Goal: Feedback & Contribution: Submit feedback/report problem

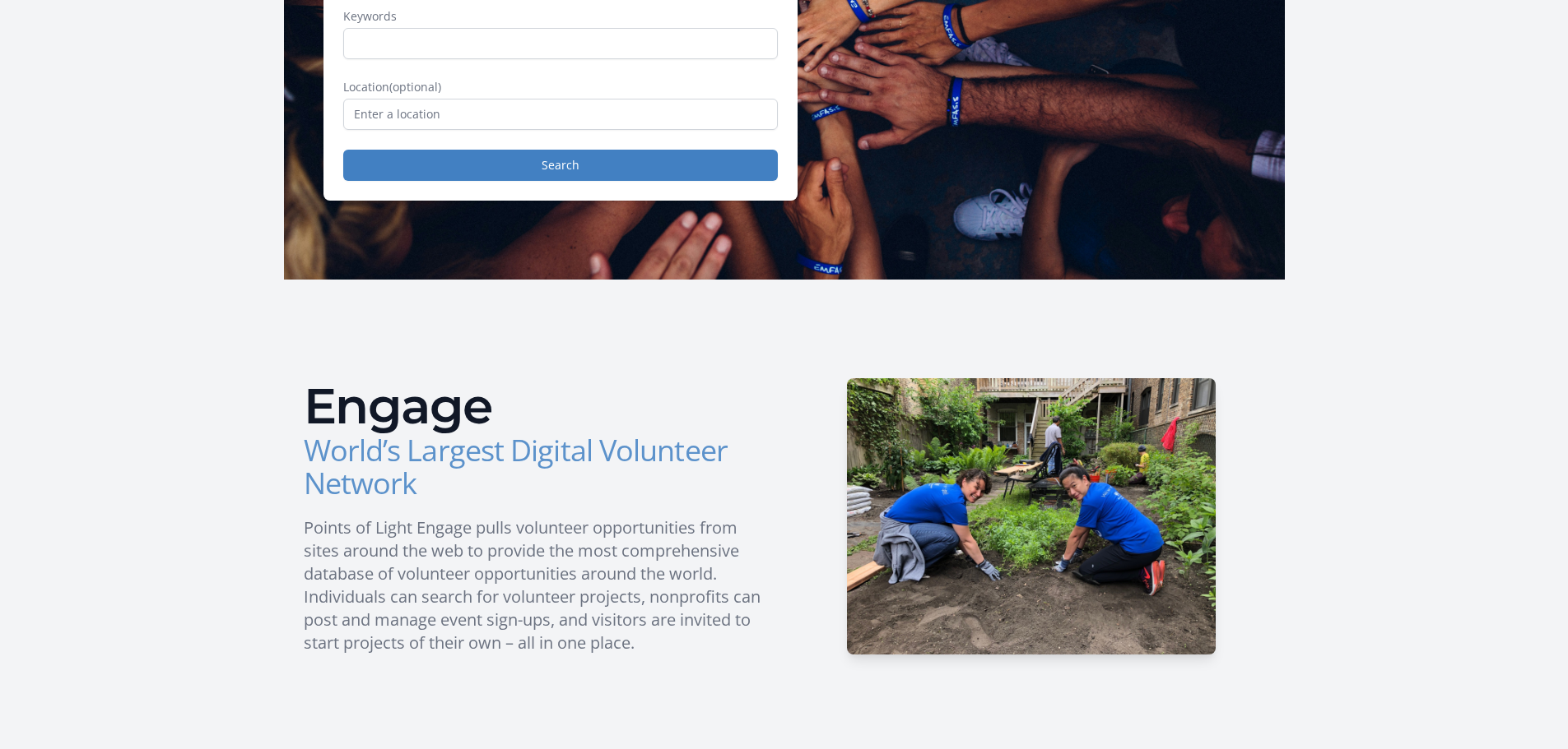
scroll to position [237, 0]
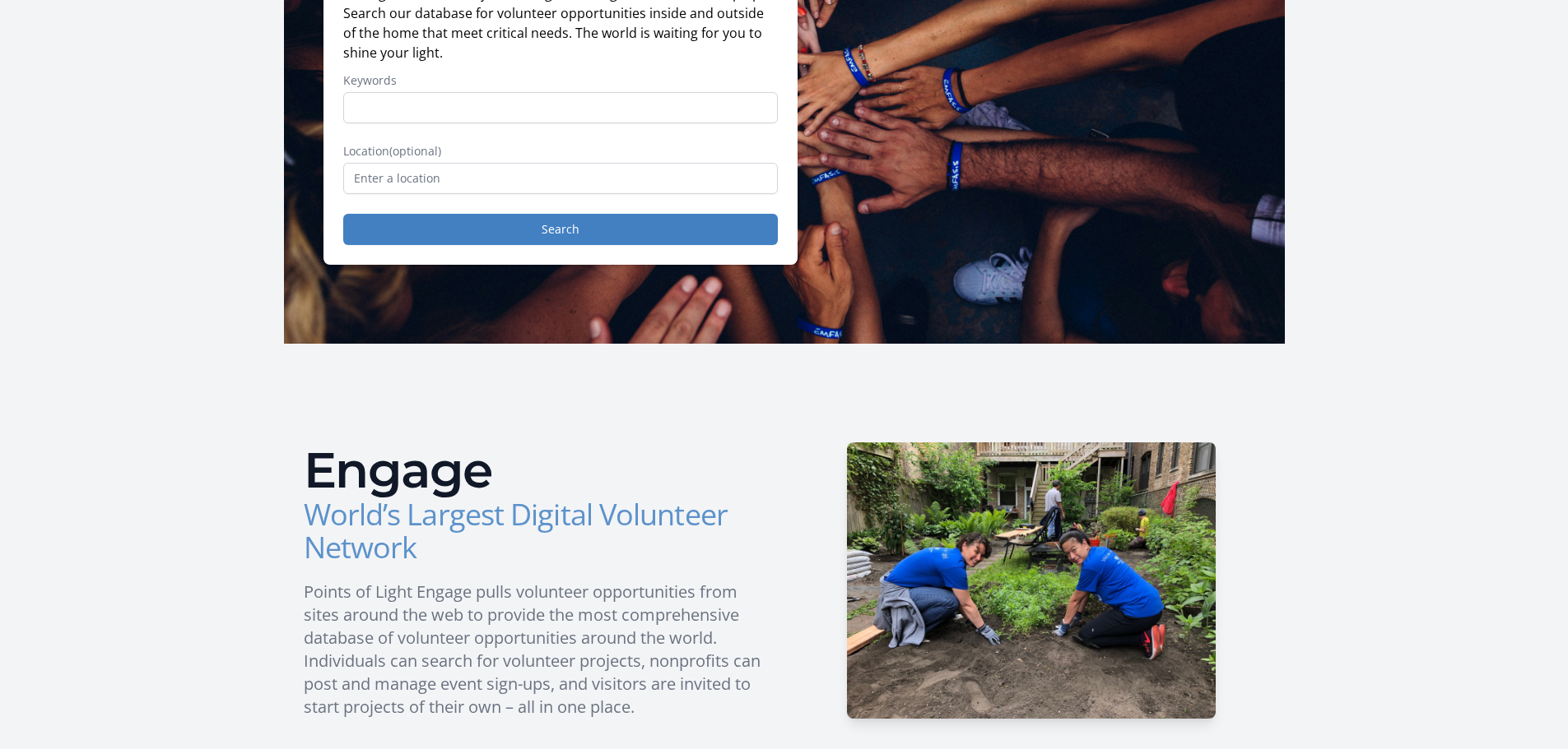
click at [571, 549] on h3 "World’s Largest Digital Volunteer Network" at bounding box center [537, 531] width 467 height 65
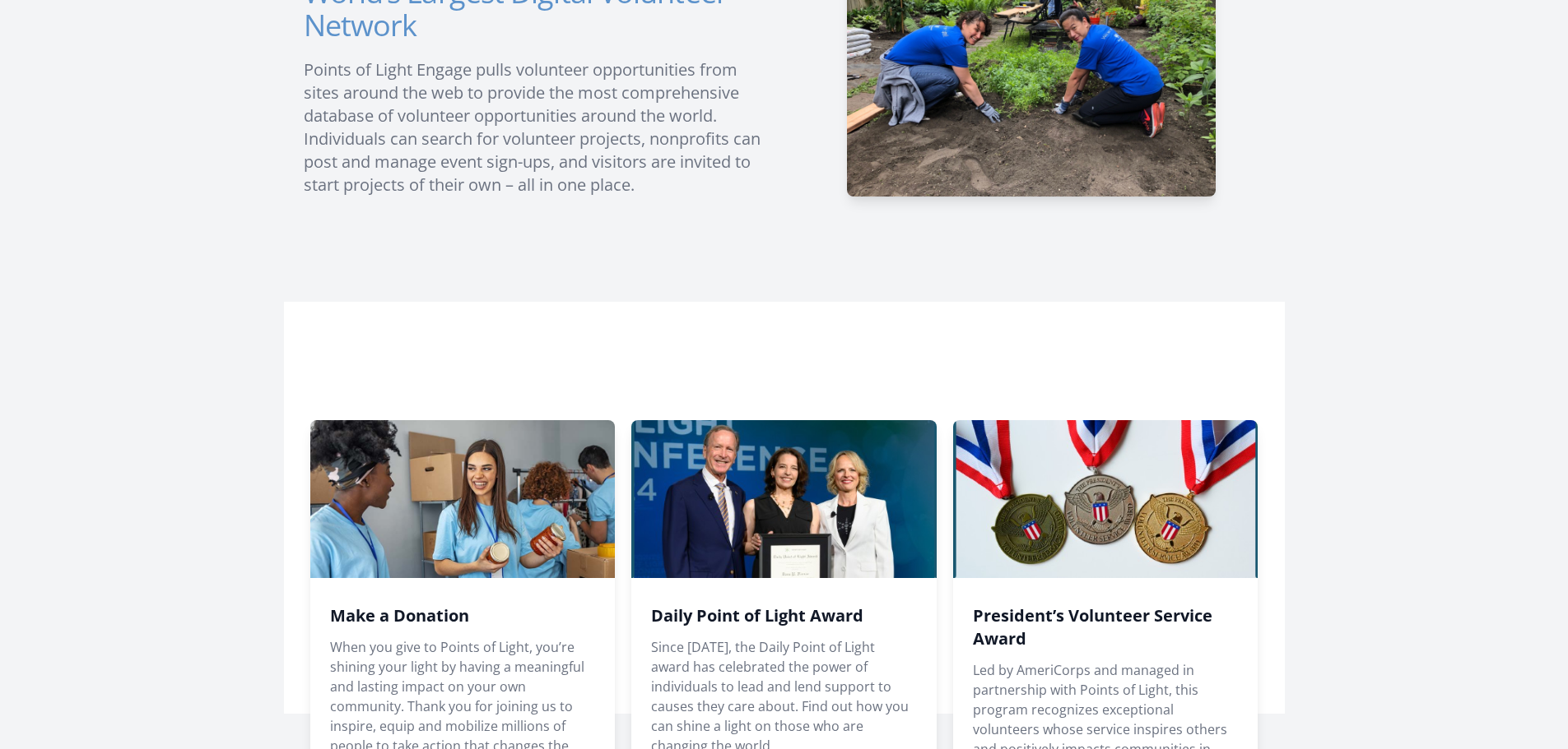
scroll to position [977, 0]
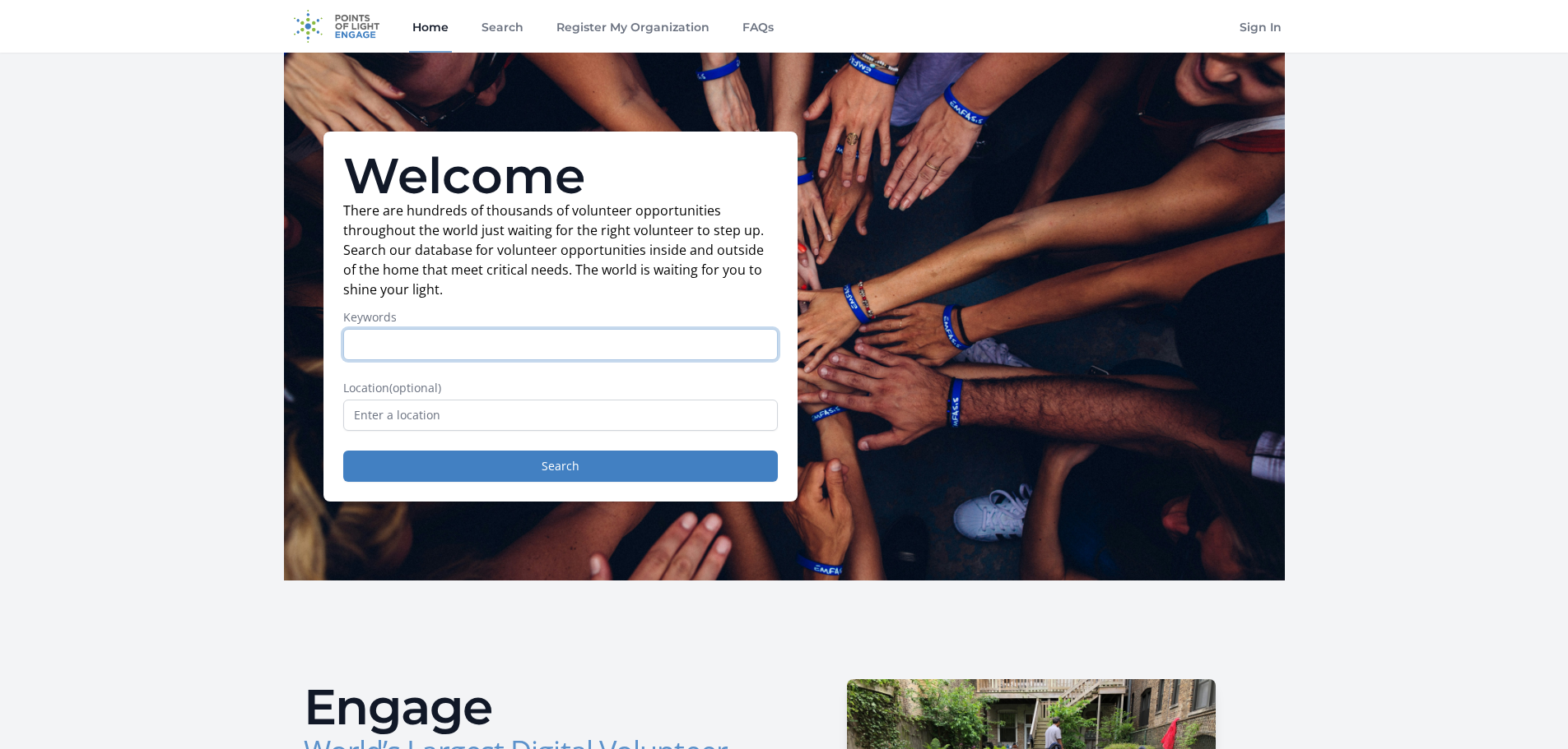
click at [511, 340] on input "Keywords" at bounding box center [560, 344] width 435 height 31
type input "Tutors"
click at [478, 411] on input "text" at bounding box center [560, 415] width 435 height 31
click at [480, 459] on button "Search" at bounding box center [560, 466] width 435 height 31
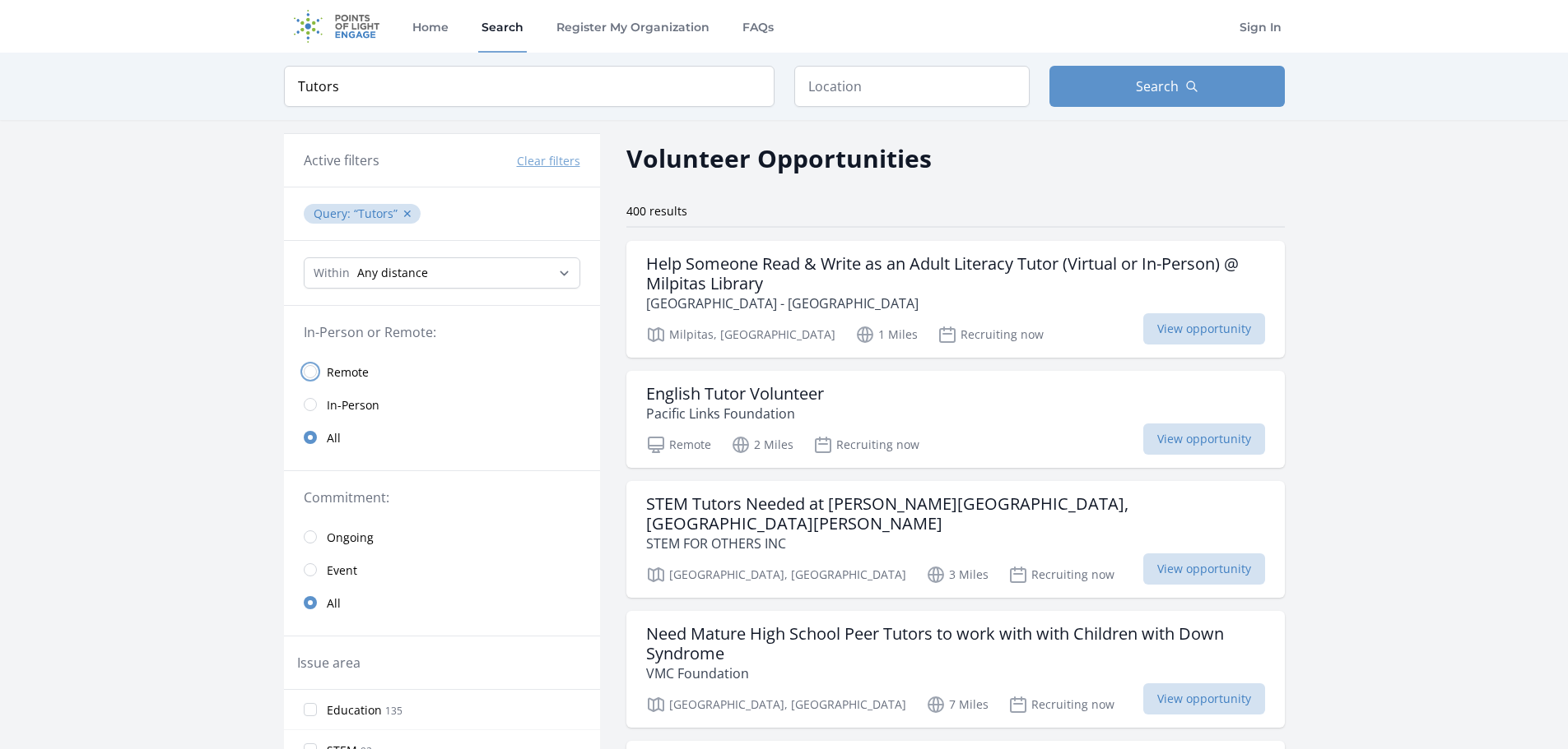
click at [306, 372] on input "radio" at bounding box center [310, 372] width 13 height 13
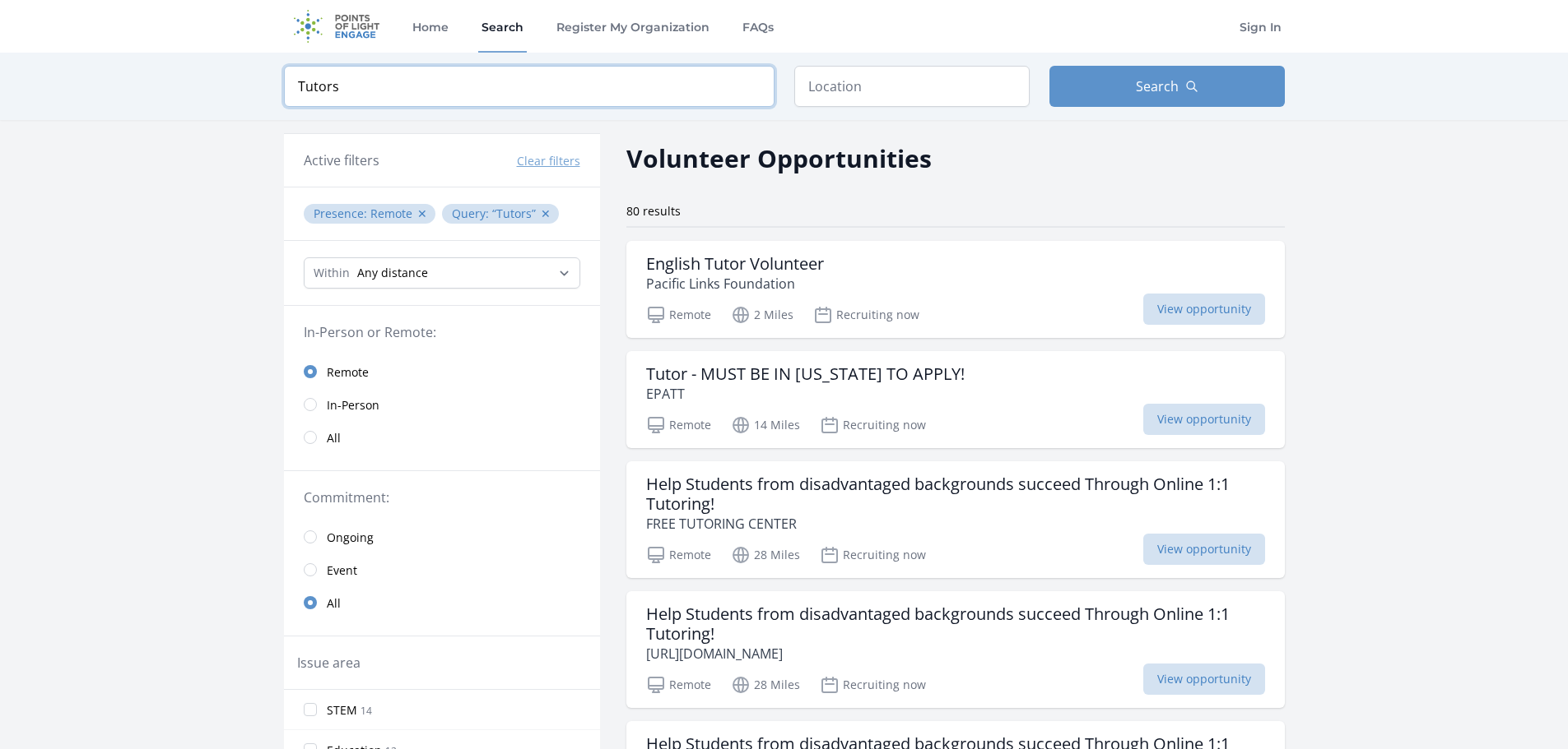
click at [297, 87] on input "Tutors" at bounding box center [529, 86] width 491 height 41
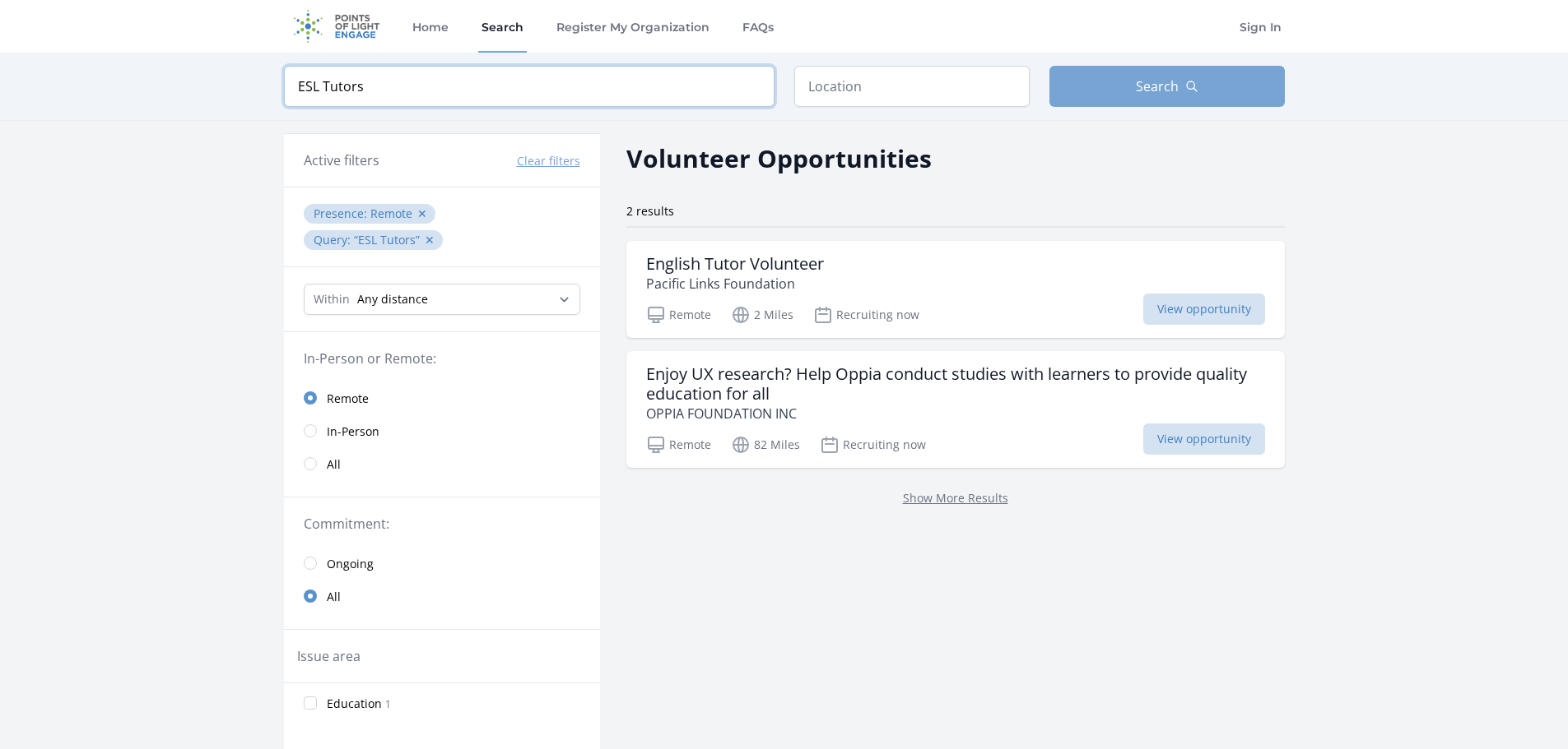
type input "ESL Tutors"
click at [1218, 79] on button "Search" at bounding box center [1167, 86] width 235 height 41
click at [1199, 307] on span "View opportunity" at bounding box center [1204, 308] width 121 height 31
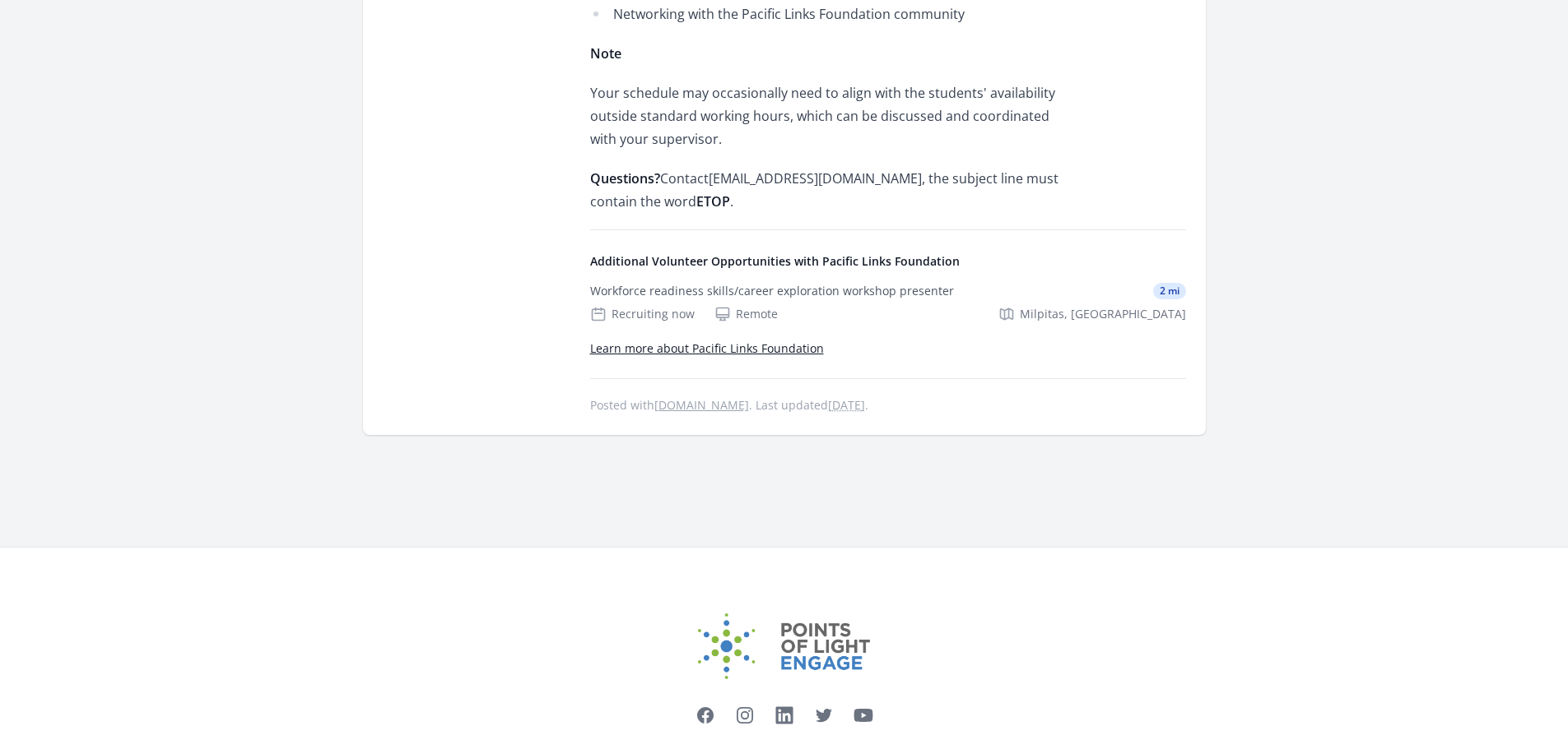
scroll to position [1256, 0]
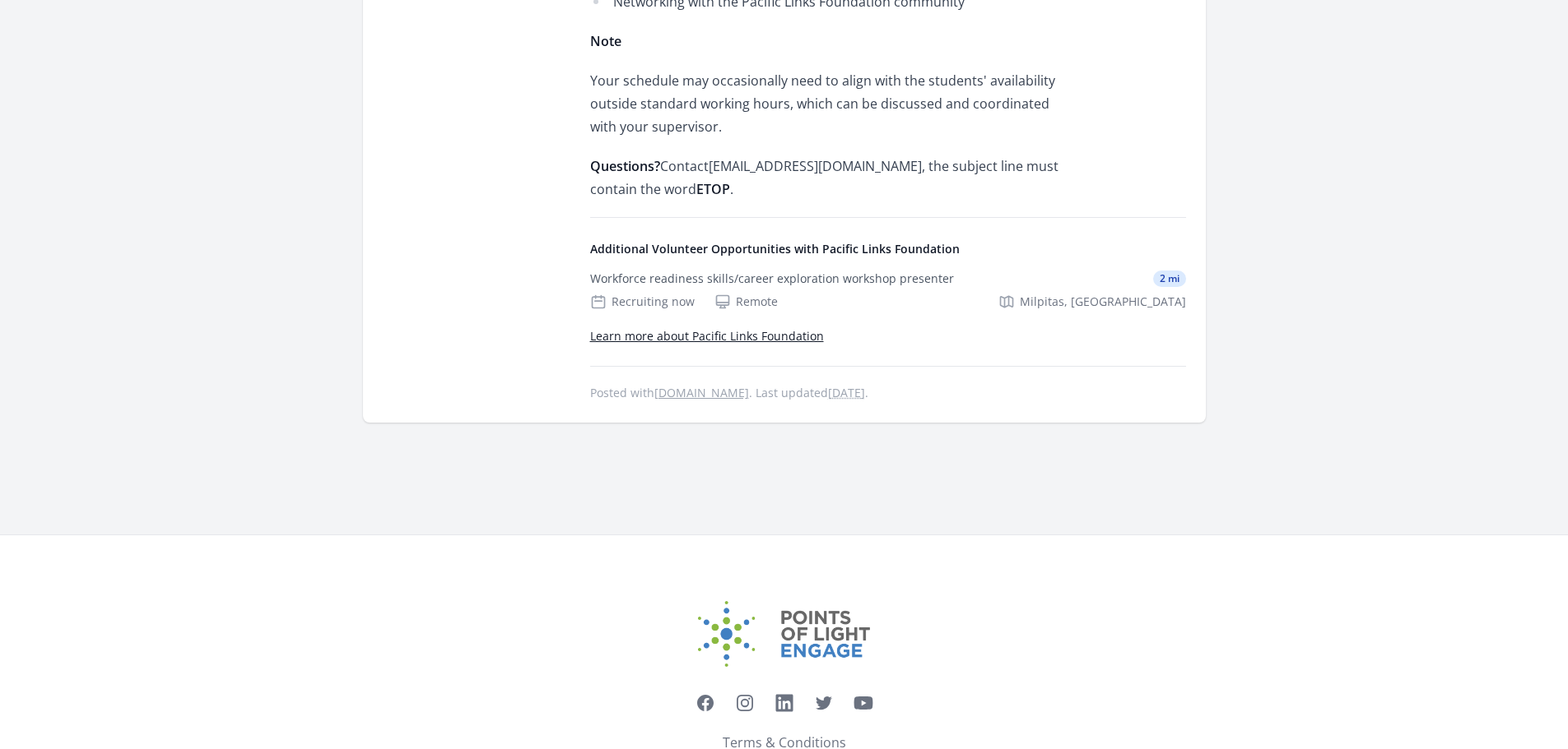
click at [777, 749] on link "Contact Points of Light" at bounding box center [784, 762] width 141 height 20
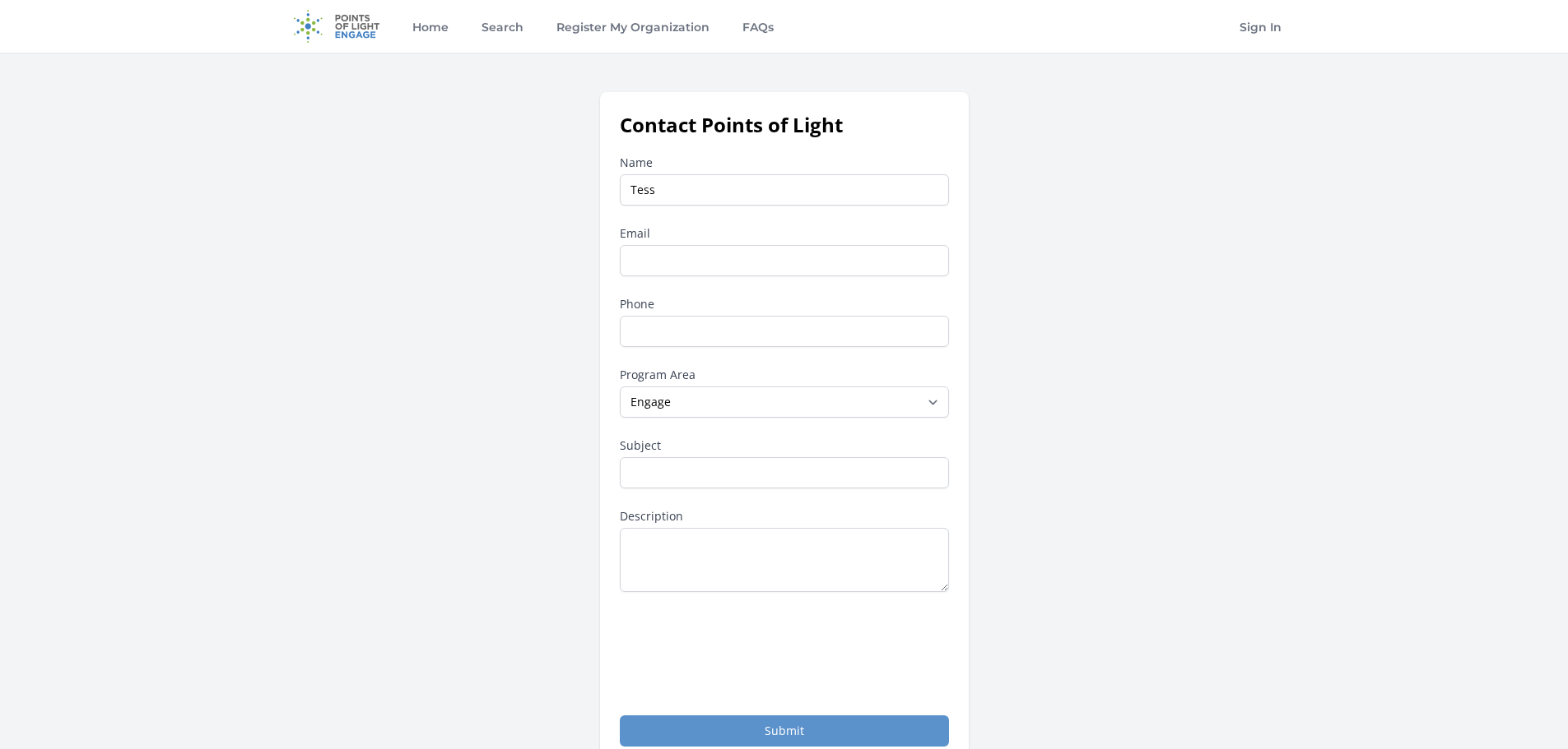
type input "Tess"
click at [835, 259] on input "Email" at bounding box center [784, 260] width 329 height 31
type input "[EMAIL_ADDRESS][DOMAIN_NAME]"
click at [816, 332] on input "Phone" at bounding box center [784, 331] width 329 height 31
type input "4087122095"
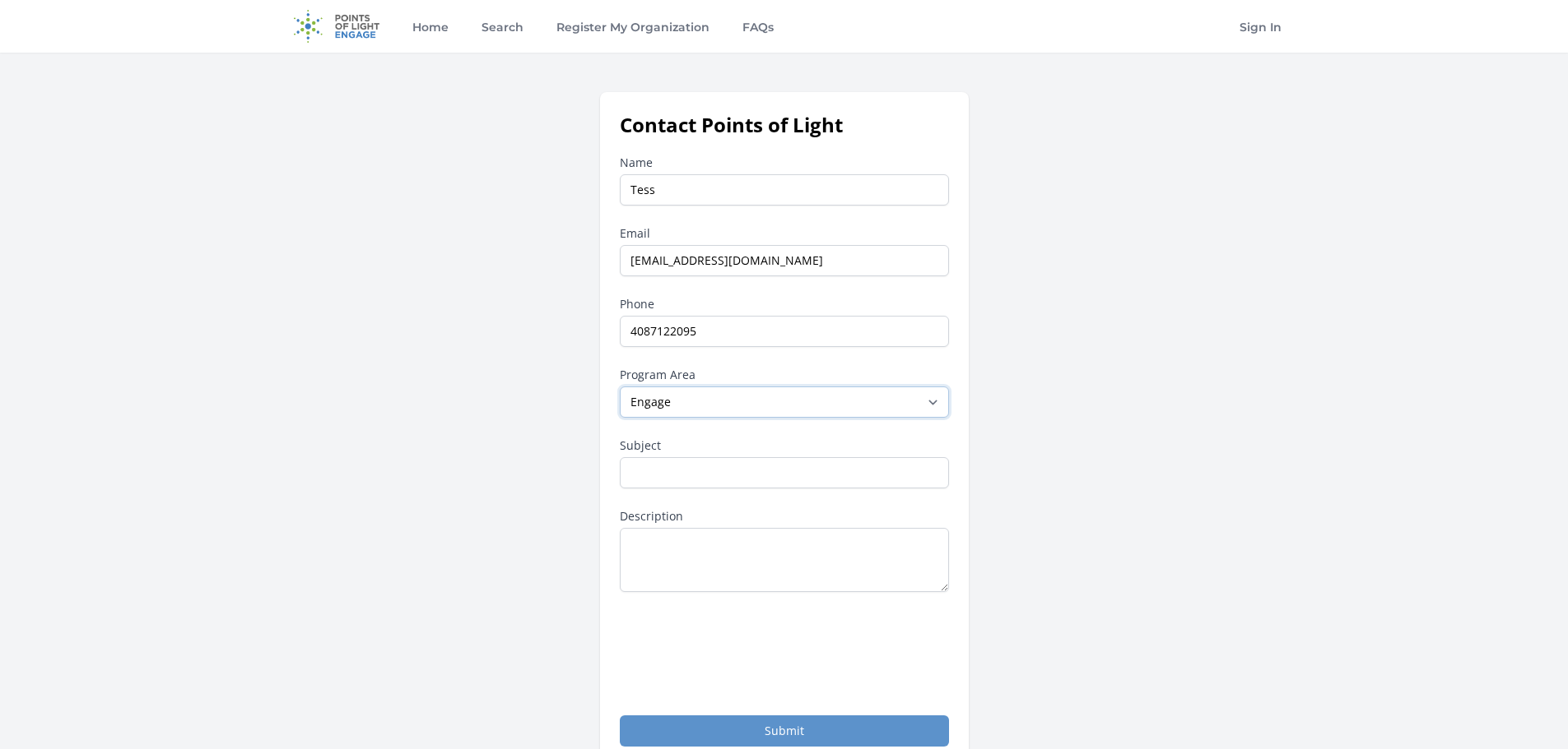
click at [932, 400] on select "--None-- Daily Point of Light Award Disney Family Volunteer Rewards Global Netw…" at bounding box center [784, 402] width 329 height 31
click at [1236, 445] on div "Contact Points of Light Name Tess Email tess@redwoodesl.org Phone 4087122095 Pr…" at bounding box center [784, 430] width 1001 height 674
click at [935, 402] on select "--None-- Daily Point of Light Award Disney Family Volunteer Rewards Global Netw…" at bounding box center [784, 402] width 329 height 31
select select "Other"
click at [620, 387] on select "--None-- Daily Point of Light Award Disney Family Volunteer Rewards Global Netw…" at bounding box center [784, 402] width 329 height 31
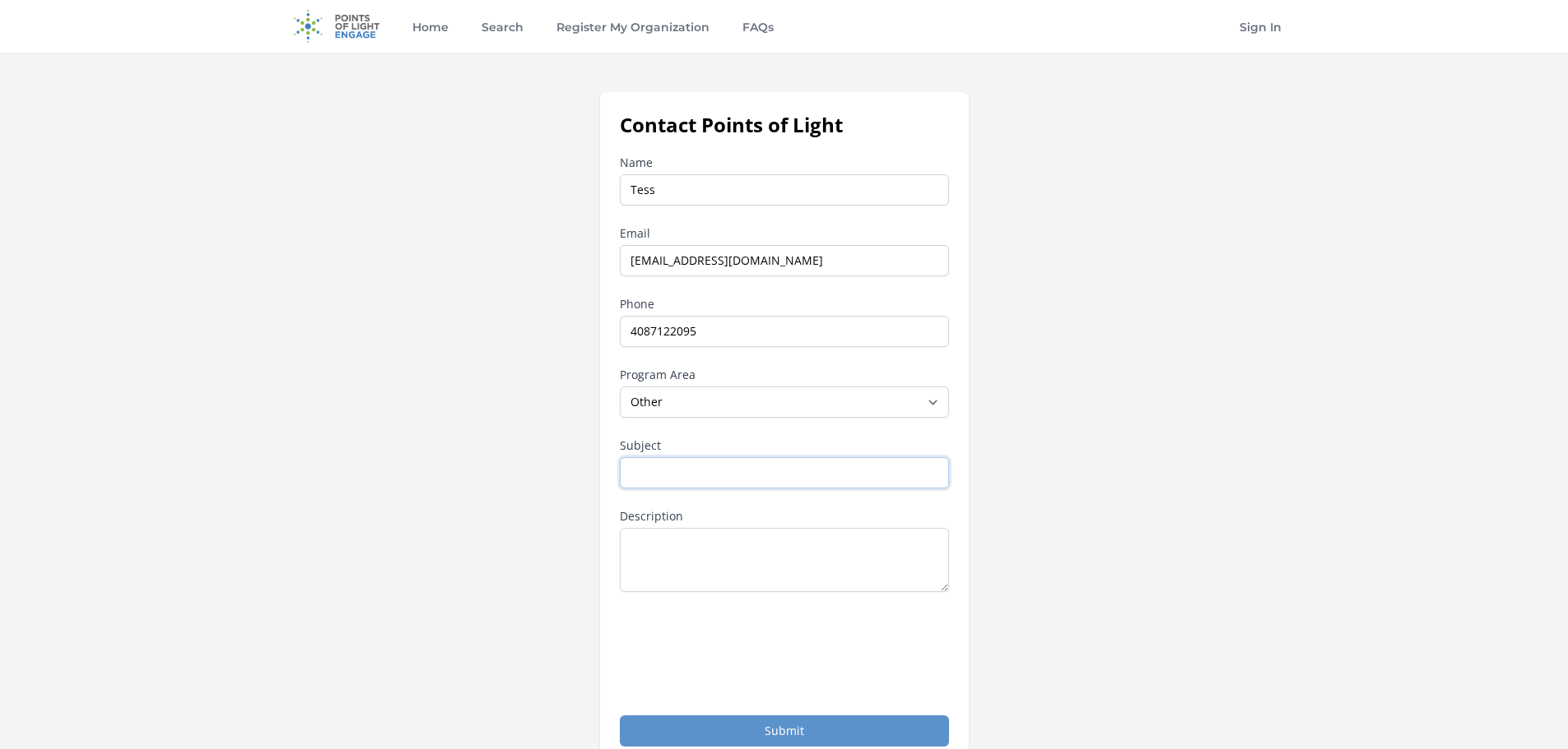
click at [890, 478] on input "Subject" at bounding box center [784, 473] width 329 height 31
click at [1137, 398] on div "Contact Points of Light Name Tess Email tess@redwoodesl.org Phone 4087122095 Pr…" at bounding box center [784, 430] width 1001 height 674
click at [931, 402] on select "--None-- Daily Point of Light Award Disney Family Volunteer Rewards Global Netw…" at bounding box center [784, 402] width 329 height 31
click at [620, 387] on select "--None-- Daily Point of Light Award Disney Family Volunteer Rewards Global Netw…" at bounding box center [784, 402] width 329 height 31
click at [787, 471] on input "Subject" at bounding box center [784, 473] width 329 height 31
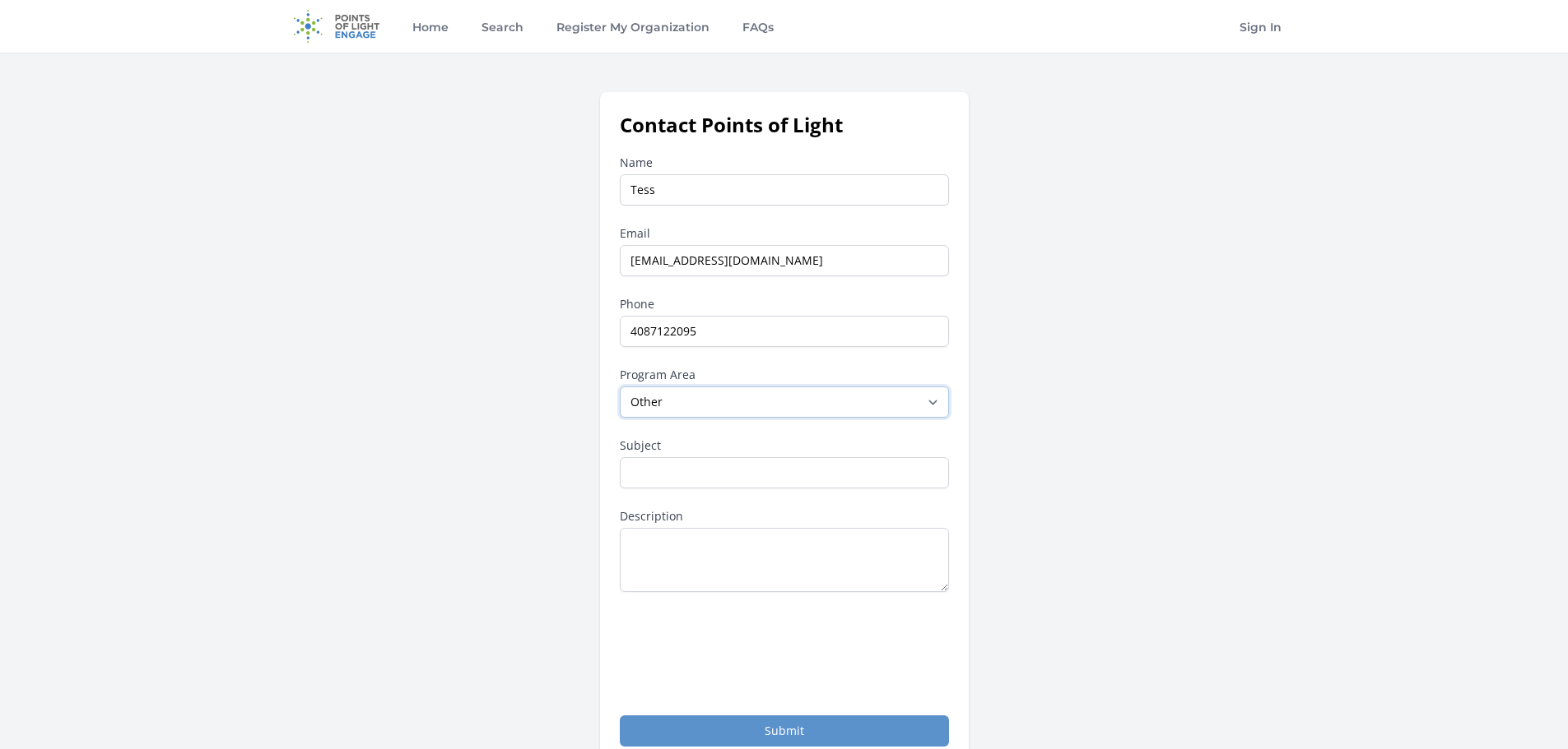
click at [935, 403] on select "--None-- Daily Point of Light Award Disney Family Volunteer Rewards Global Netw…" at bounding box center [784, 402] width 329 height 31
click at [620, 387] on select "--None-- Daily Point of Light Award Disney Family Volunteer Rewards Global Netw…" at bounding box center [784, 402] width 329 height 31
paste textarea "Help Adults Learn English — Volunteer ESL Teacher"
drag, startPoint x: 692, startPoint y: 544, endPoint x: 661, endPoint y: 544, distance: 31.0
click at [661, 544] on textarea "Help Adults Learn English — Volunteer ESL Teacher" at bounding box center [784, 559] width 329 height 64
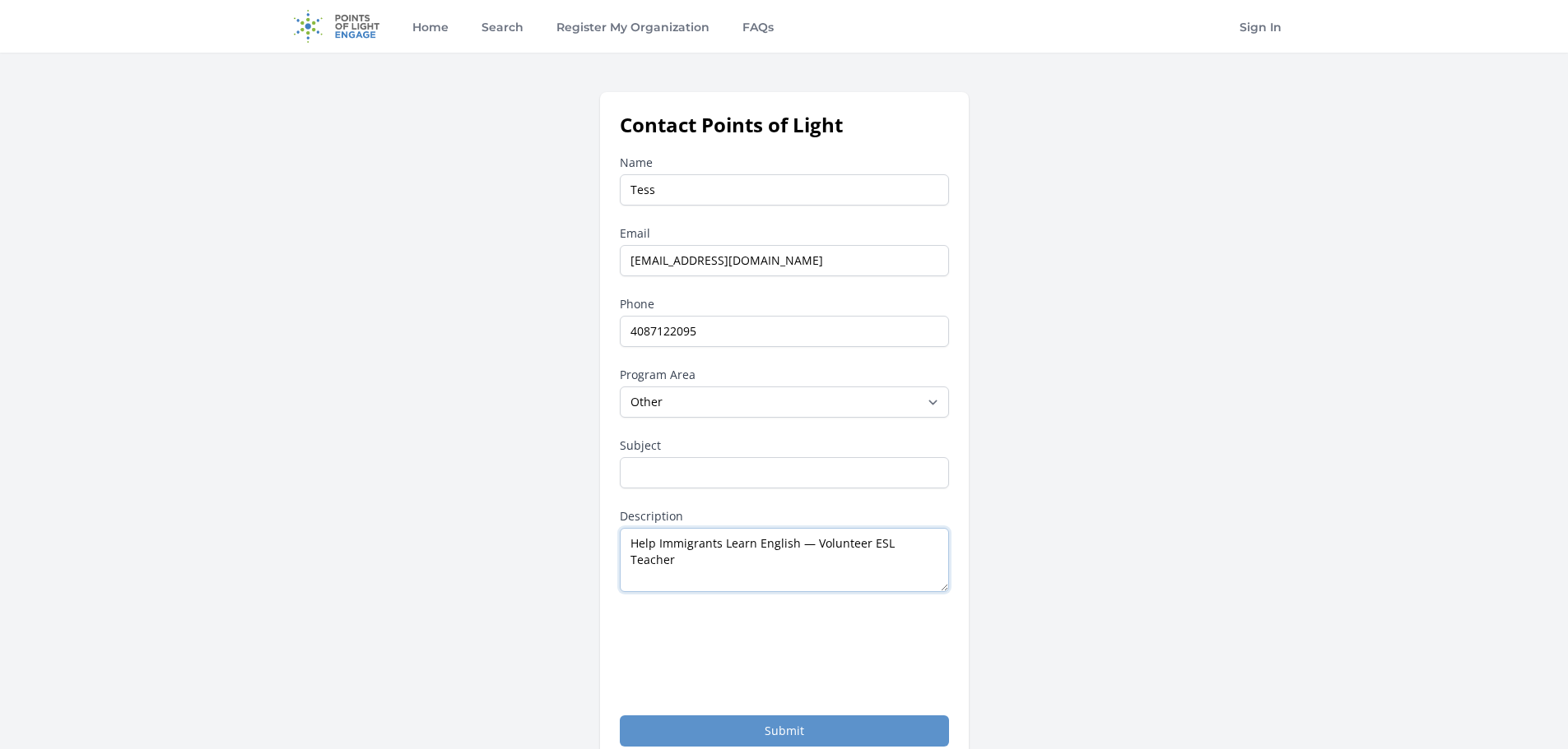
drag, startPoint x: 932, startPoint y: 544, endPoint x: 892, endPoint y: 544, distance: 40.0
click at [892, 544] on textarea "Help Immigrants Learn English — Volunteer ESL Teacher" at bounding box center [784, 559] width 329 height 64
type textarea "Help Immigrants Learn English — Volunteer ESL Tutors"
click at [793, 469] on input "Subject" at bounding box center [784, 473] width 329 height 31
paste input "Volunteer ESL Tutors Needed"
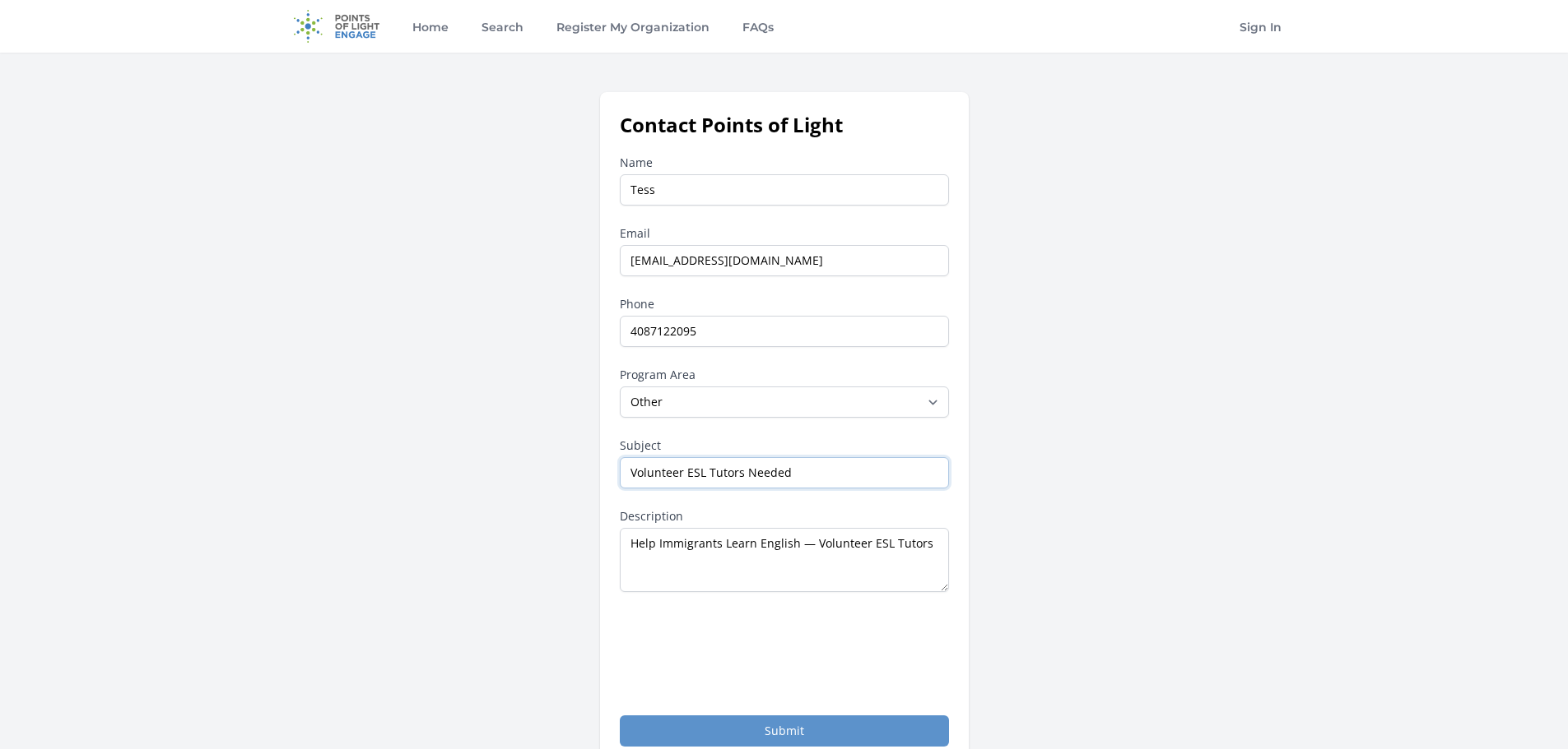
type input "Volunteer ESL Tutors Needed"
click at [1189, 450] on div "Contact Points of Light Name Tess Email tess@redwoodesl.org Phone 4087122095 Pr…" at bounding box center [784, 430] width 1001 height 674
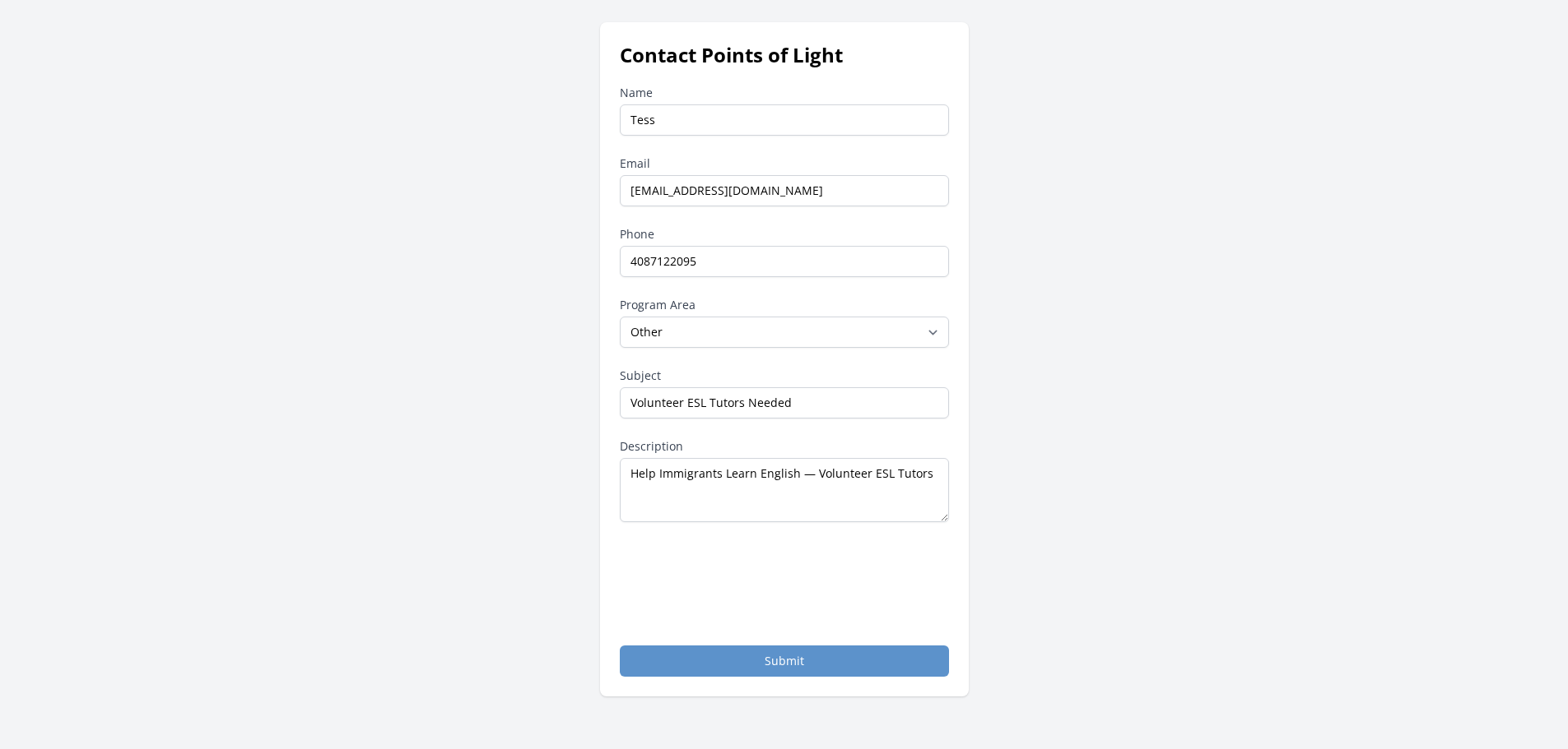
scroll to position [247, 0]
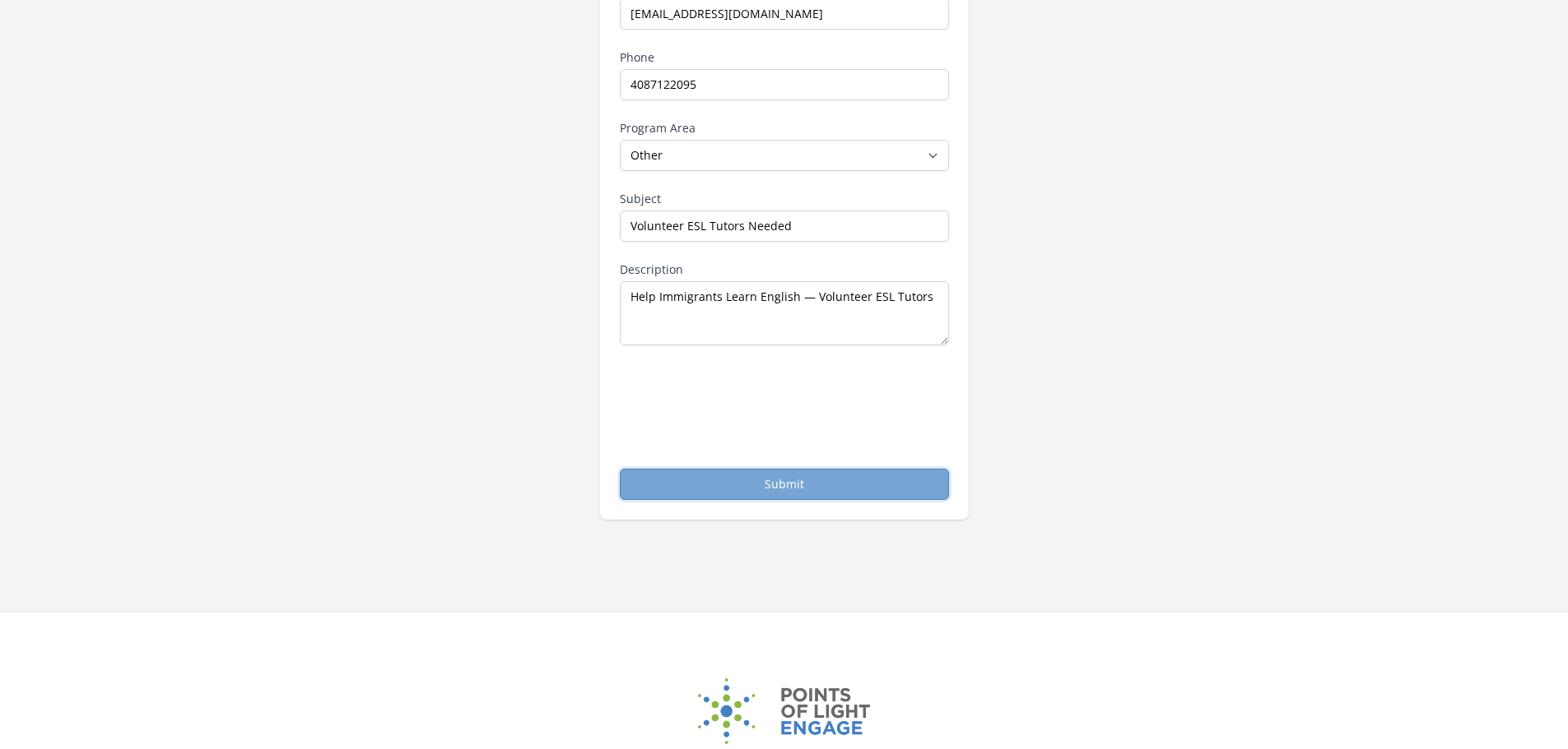
click at [765, 492] on button "Submit" at bounding box center [784, 484] width 329 height 31
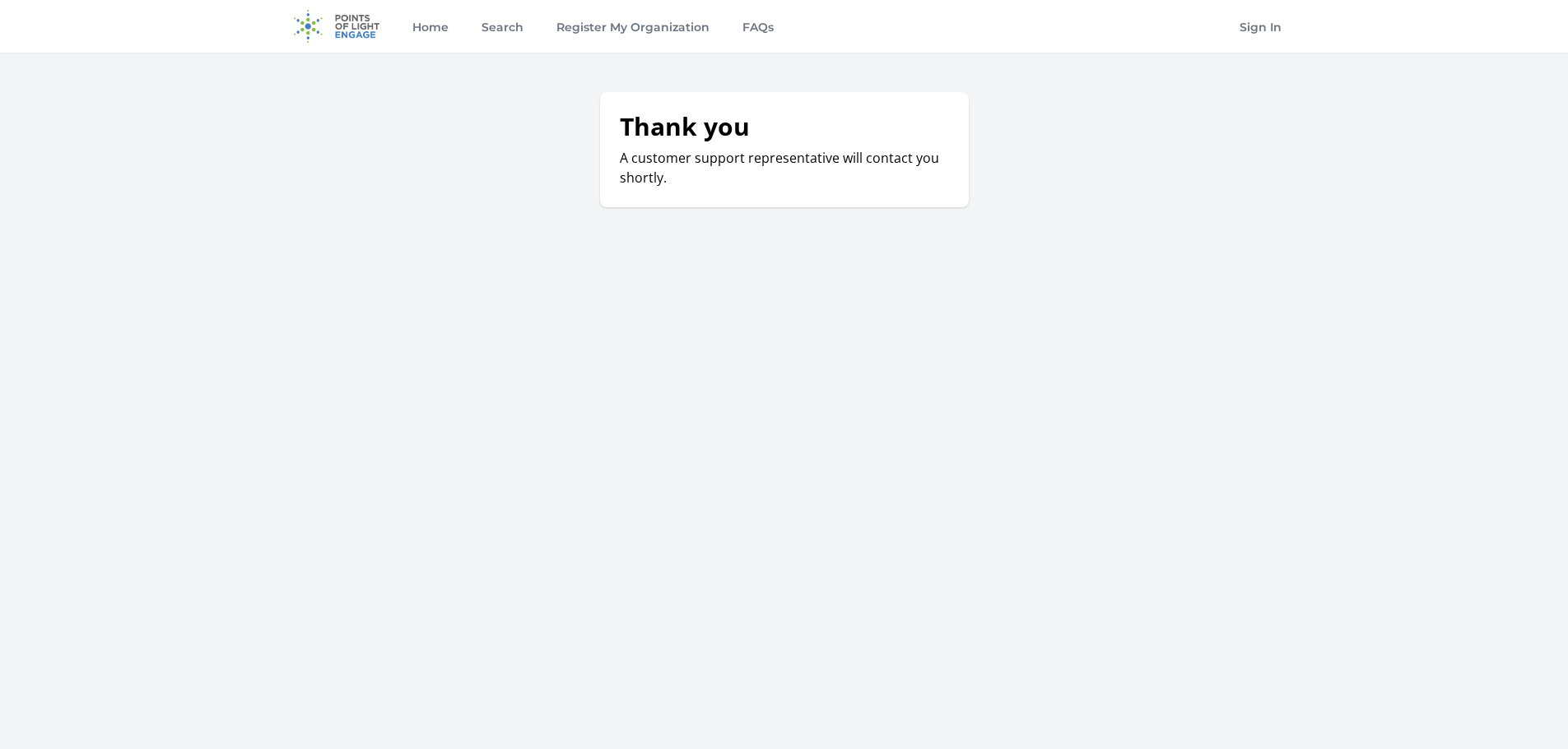
click at [1255, 320] on div "Home Search Register My Organization FAQs Sign In" at bounding box center [784, 374] width 1568 height 749
click at [601, 30] on link "Register My Organization" at bounding box center [633, 26] width 160 height 52
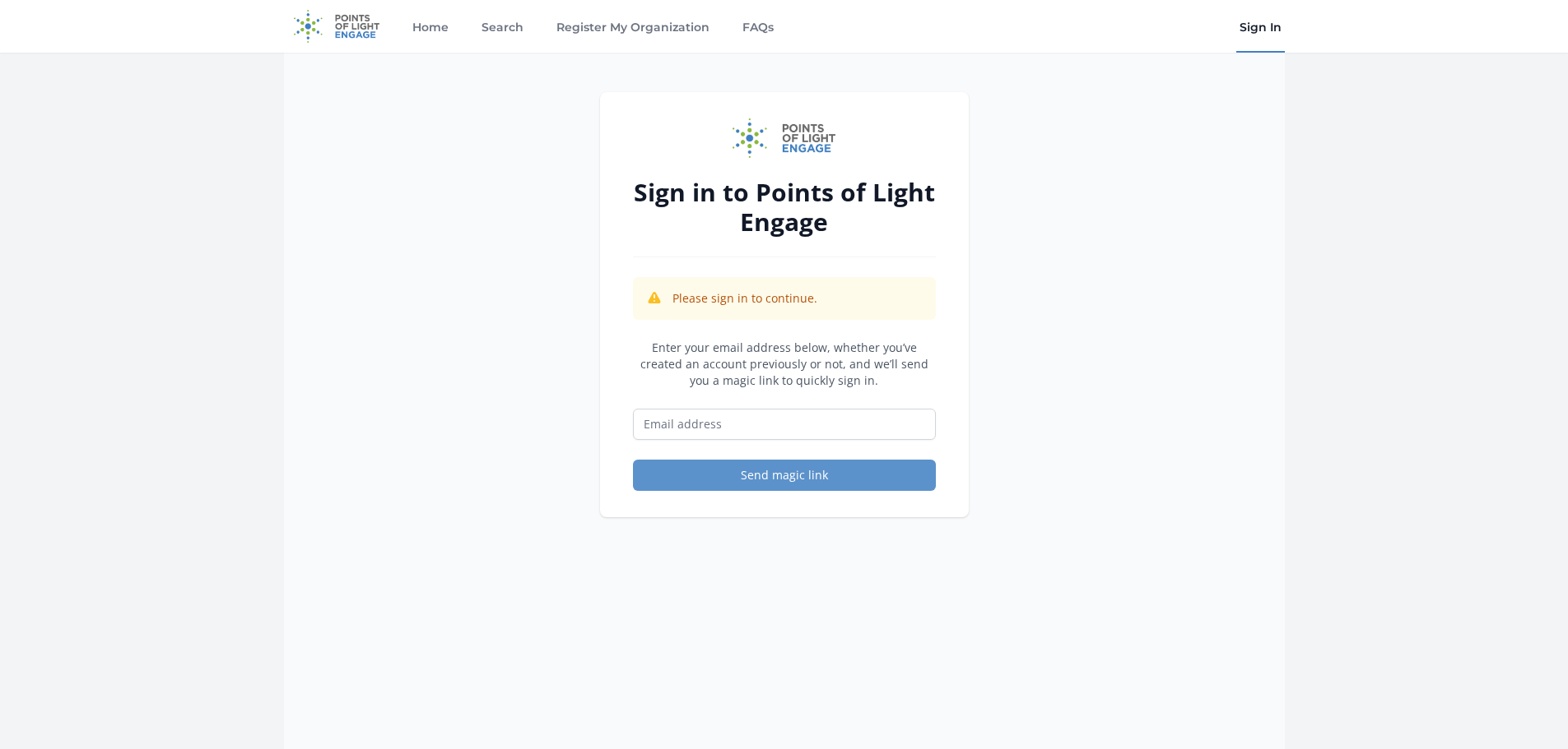
click at [1262, 23] on link "Sign In" at bounding box center [1261, 26] width 49 height 52
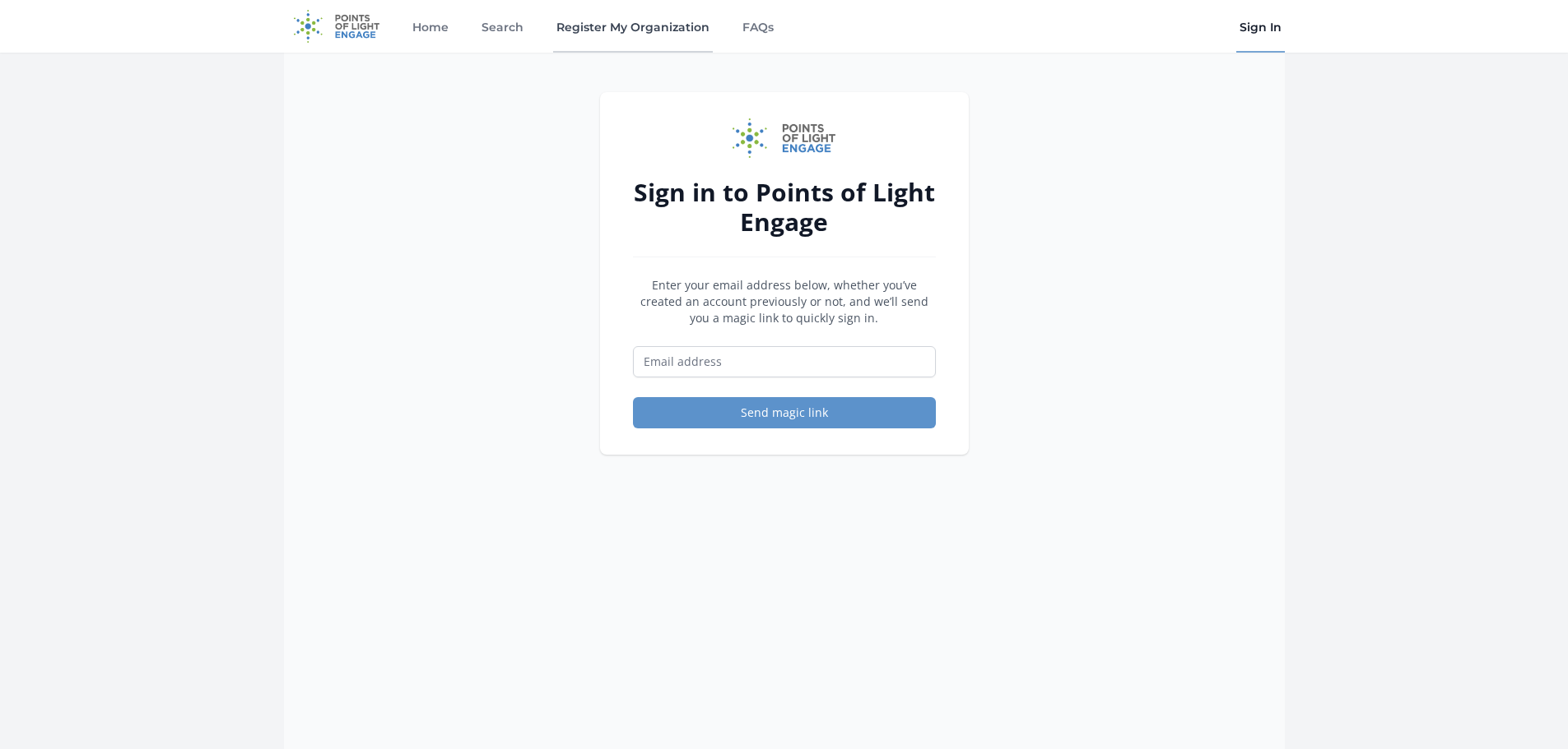
click at [637, 26] on link "Register My Organization" at bounding box center [633, 26] width 160 height 52
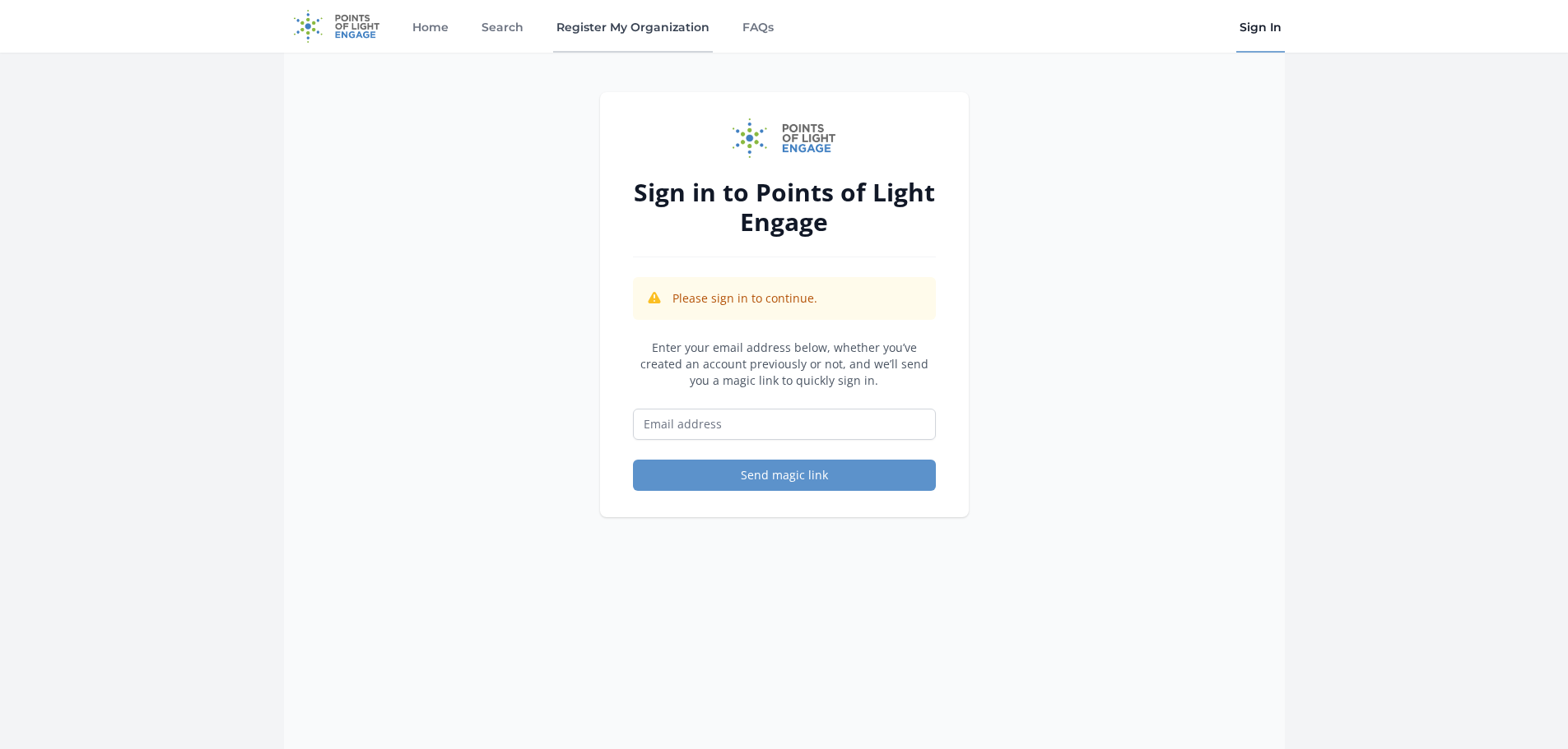
click at [637, 26] on link "Register My Organization" at bounding box center [633, 26] width 160 height 52
click at [823, 431] on input "Email address" at bounding box center [784, 424] width 303 height 31
type input "tess@redwoodesl.org"
click at [789, 473] on button "Send magic link" at bounding box center [784, 474] width 303 height 31
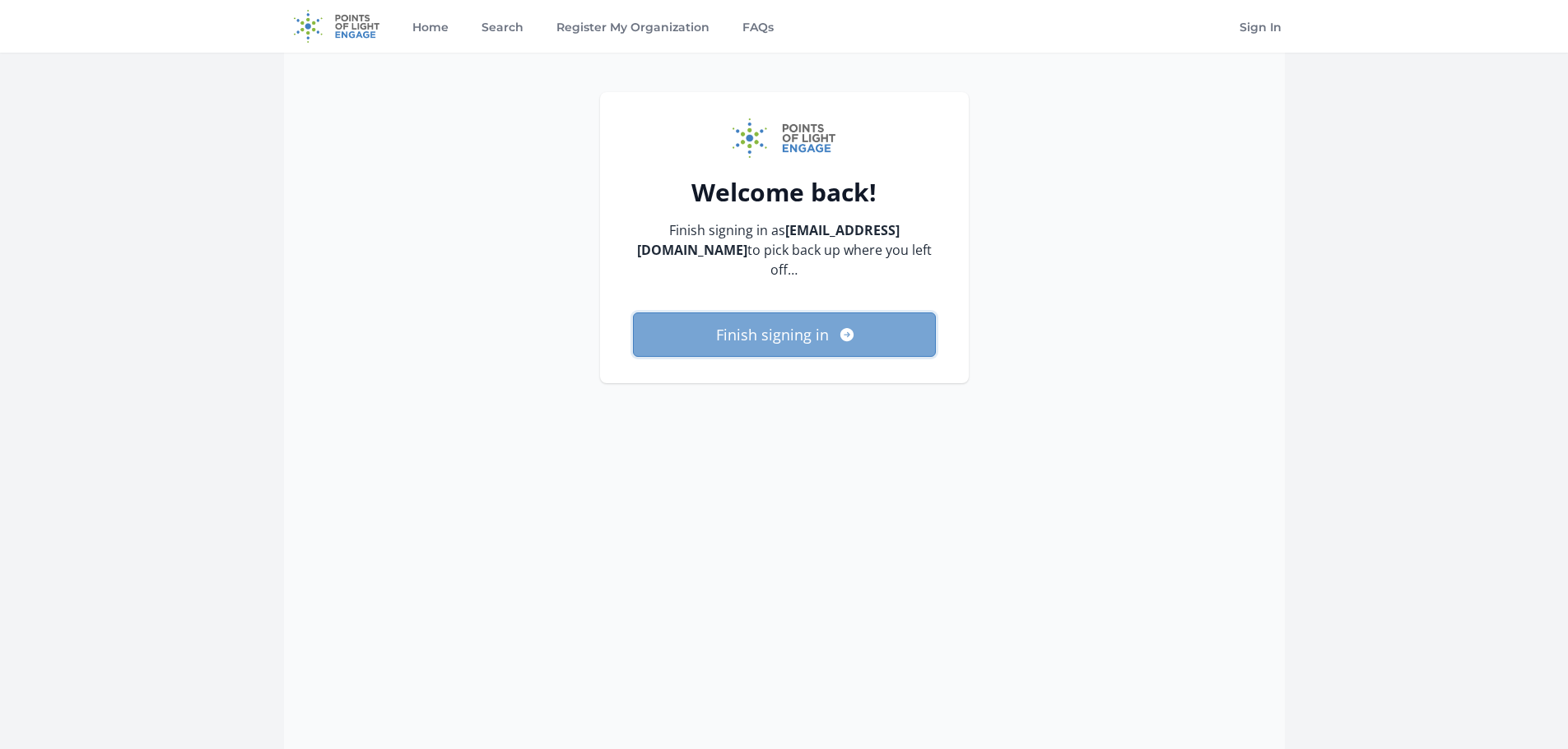
click at [769, 314] on button "Finish signing in" at bounding box center [784, 335] width 303 height 45
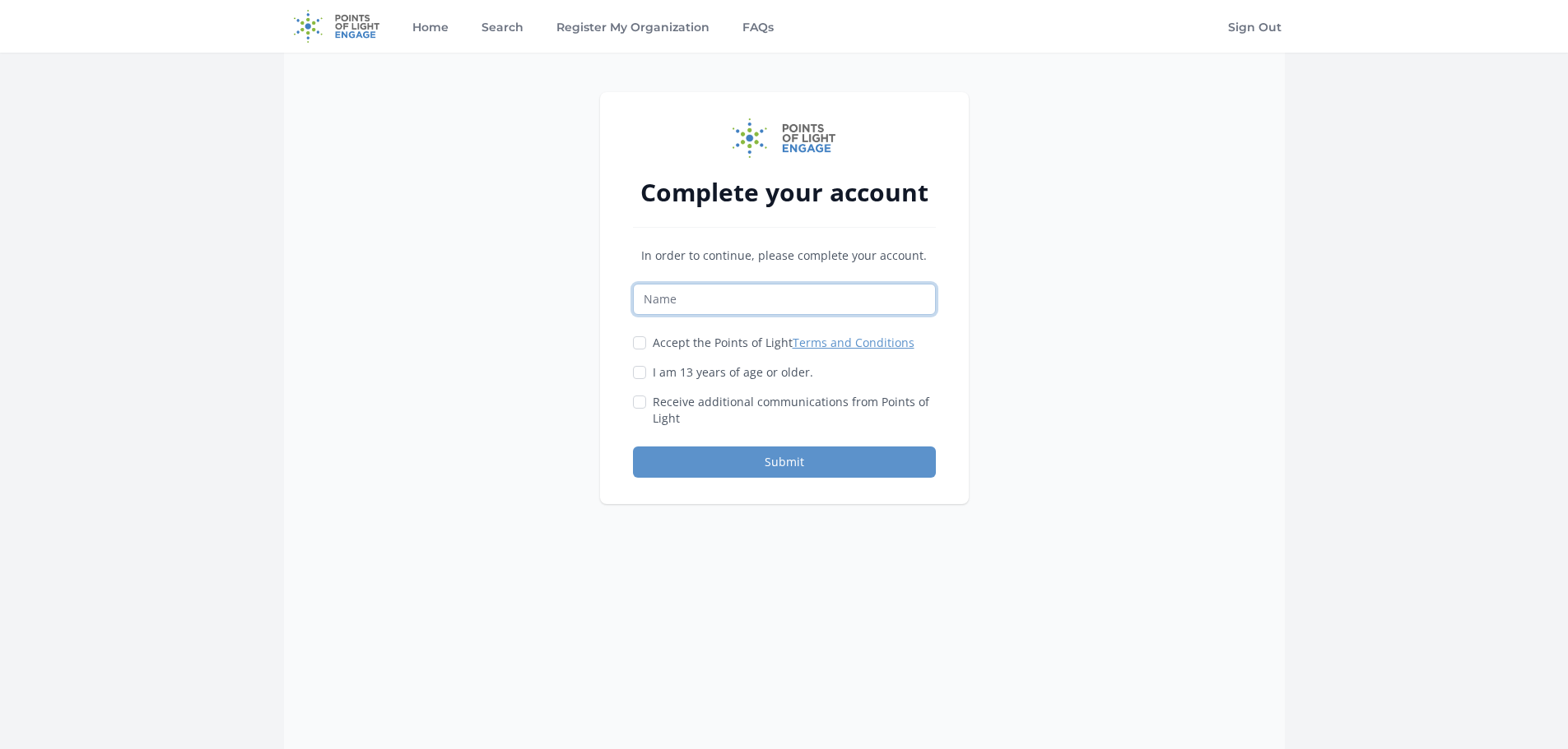
click at [765, 311] on input "Name" at bounding box center [784, 299] width 303 height 31
type input "Tess"
click at [639, 346] on input "Accept the Points of Light Terms and Conditions" at bounding box center [639, 343] width 13 height 13
checkbox input "true"
click at [639, 380] on div at bounding box center [639, 373] width 13 height 17
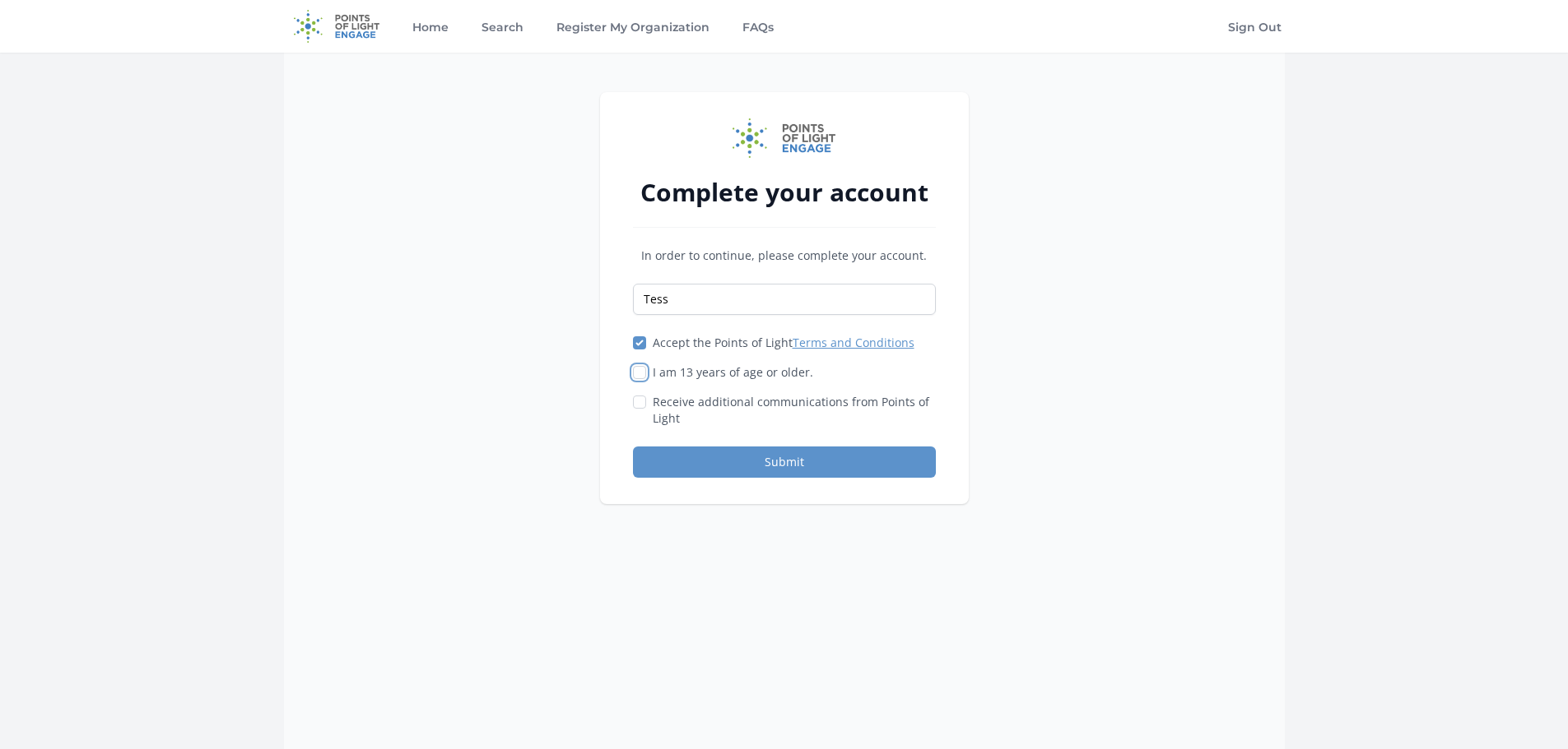
click at [640, 376] on input "I am 13 years of age or older." at bounding box center [639, 373] width 13 height 13
checkbox input "true"
click at [774, 468] on button "Submit" at bounding box center [784, 461] width 303 height 31
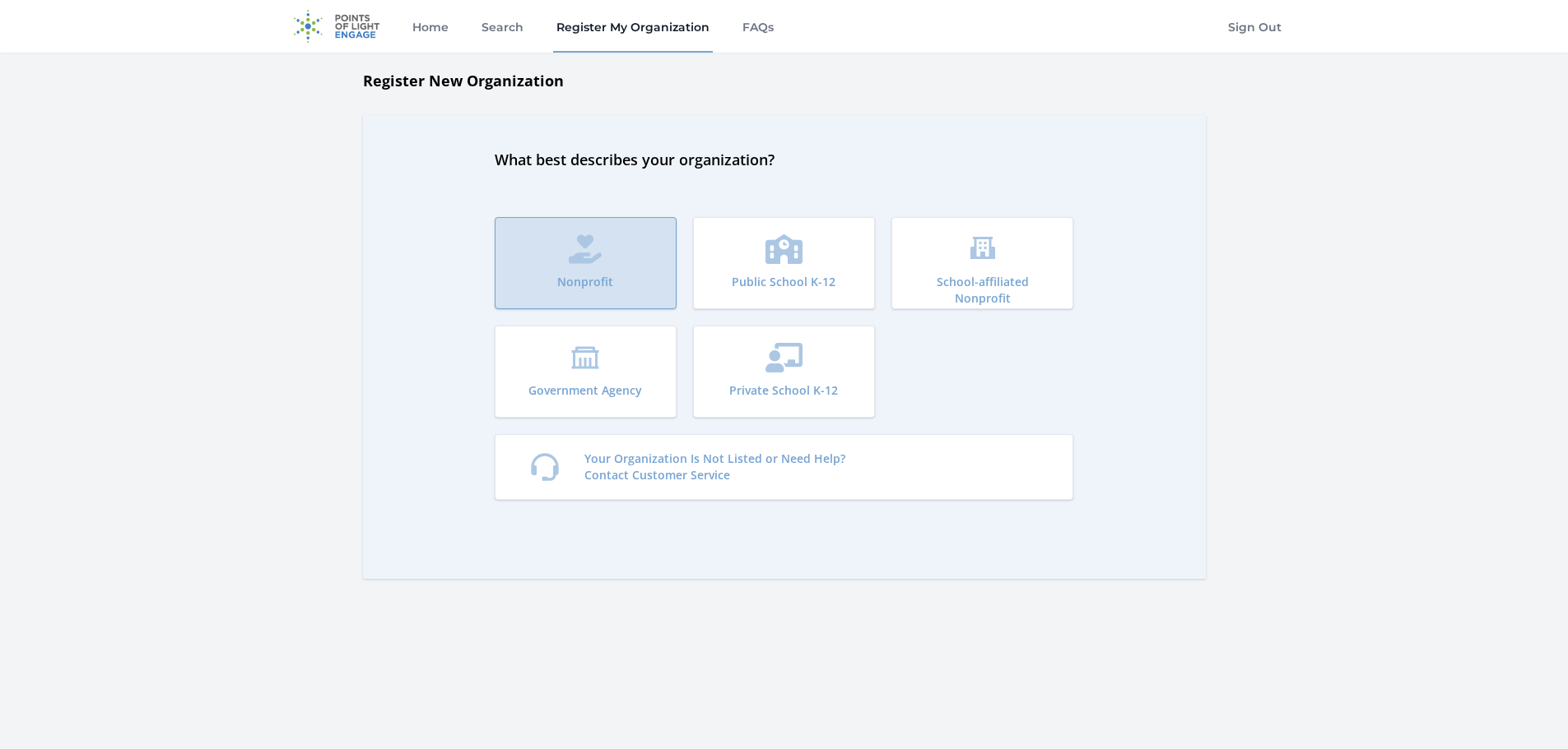
click at [591, 259] on icon "submit" at bounding box center [586, 249] width 34 height 30
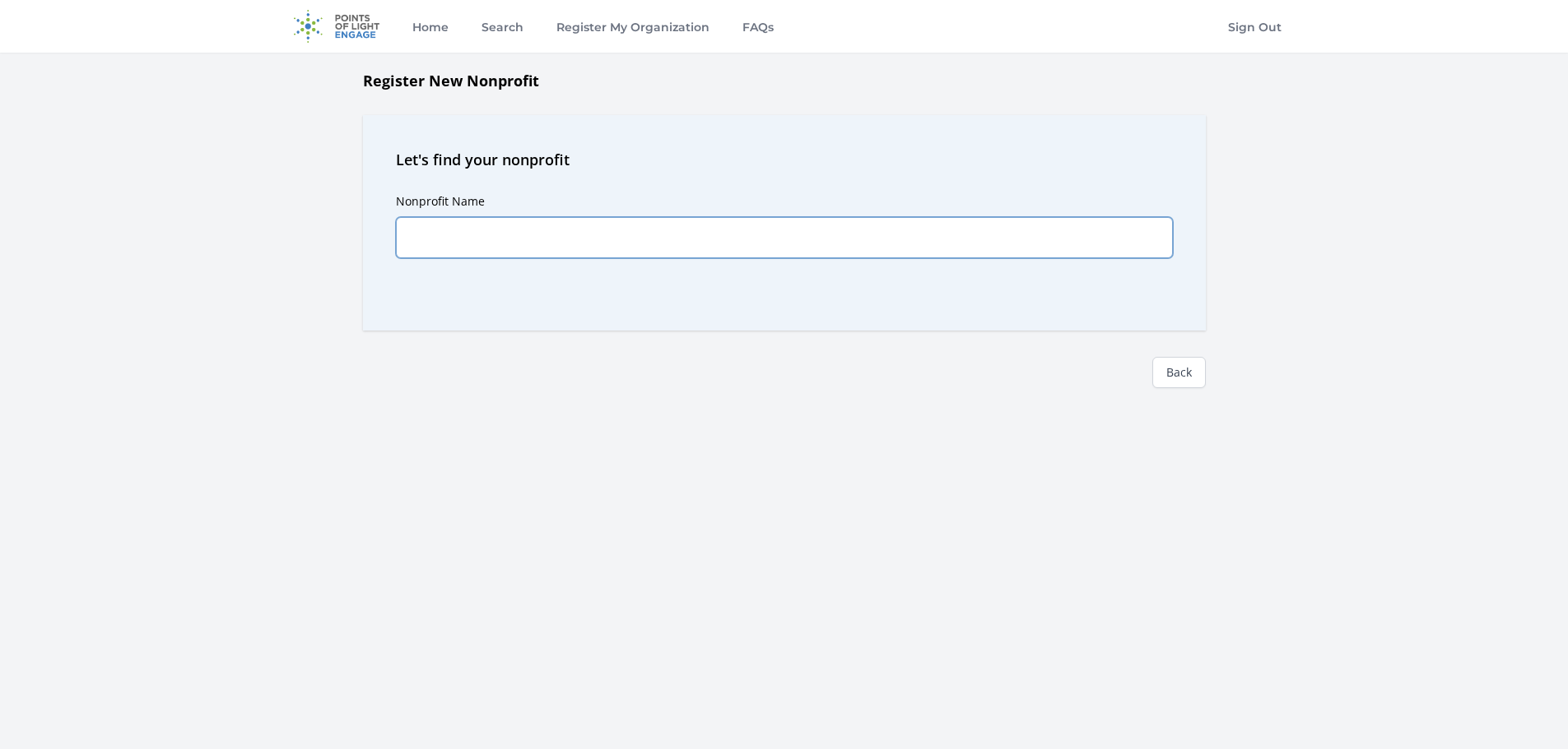
click at [591, 230] on input "Nonprofit Name" at bounding box center [784, 238] width 777 height 41
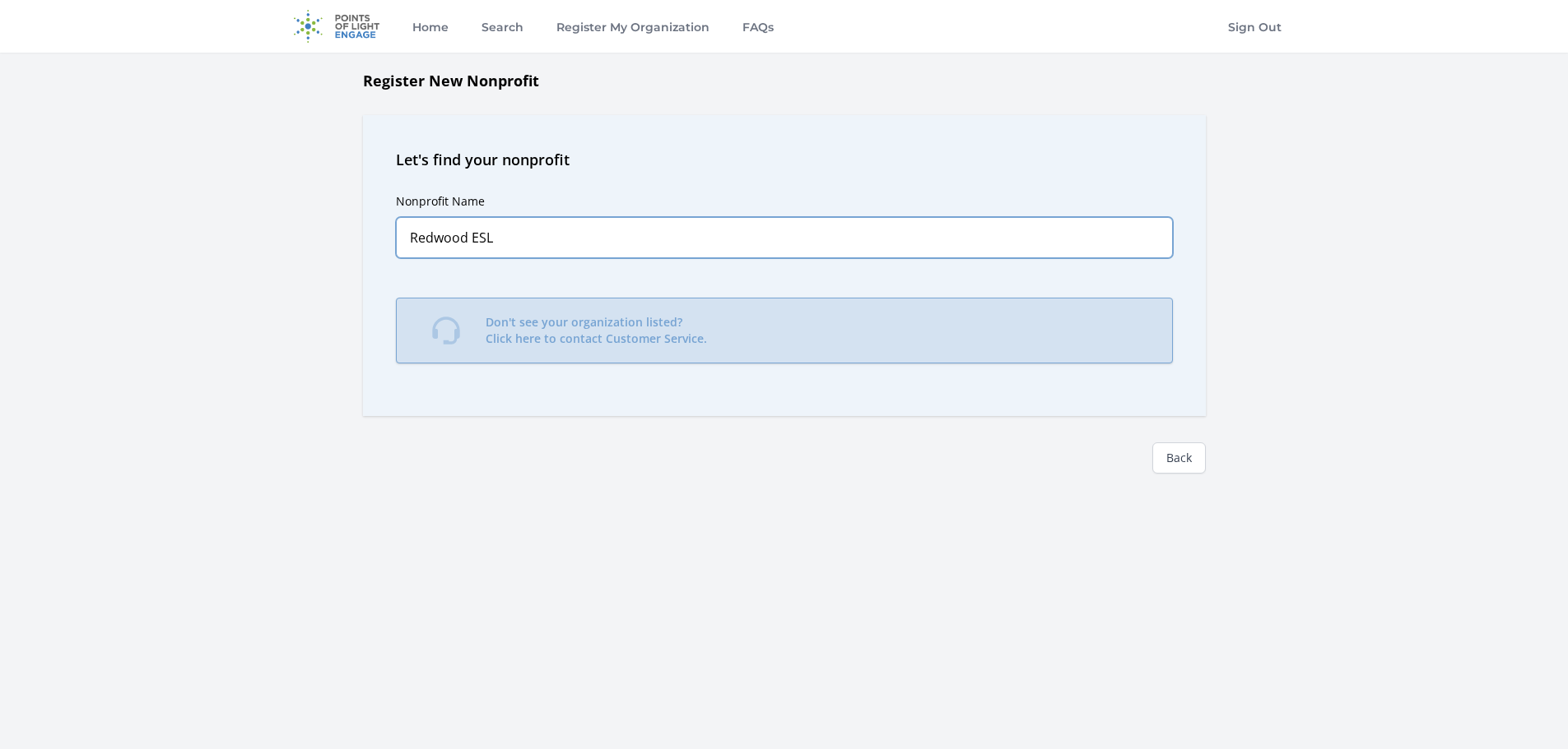
type input "Redwood ESL"
click at [528, 341] on p "Don't see your organization listed? Click here to contact Customer Service." at bounding box center [596, 330] width 221 height 33
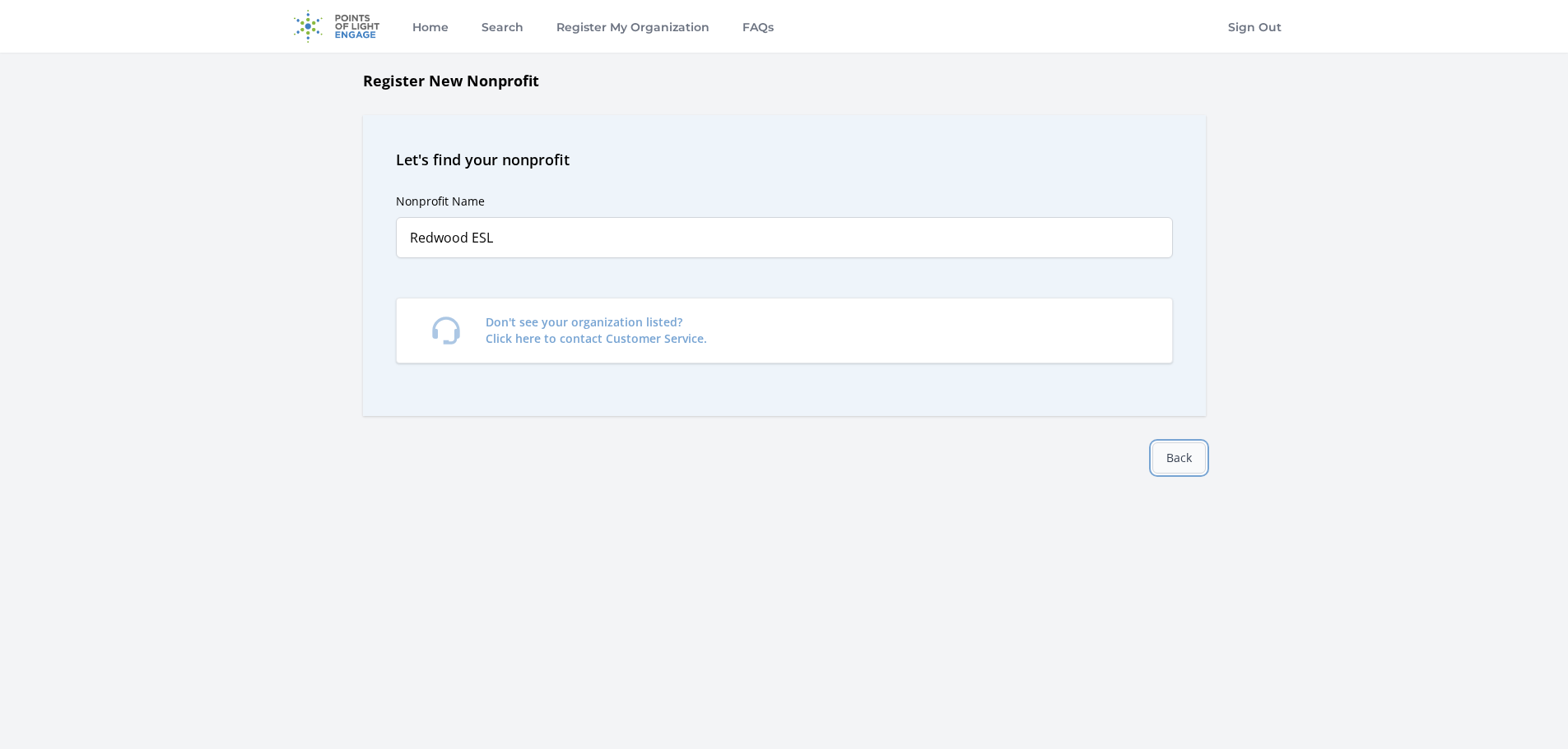
click at [1187, 455] on link "Back" at bounding box center [1178, 458] width 53 height 31
click at [1183, 455] on link "Back" at bounding box center [1178, 458] width 53 height 31
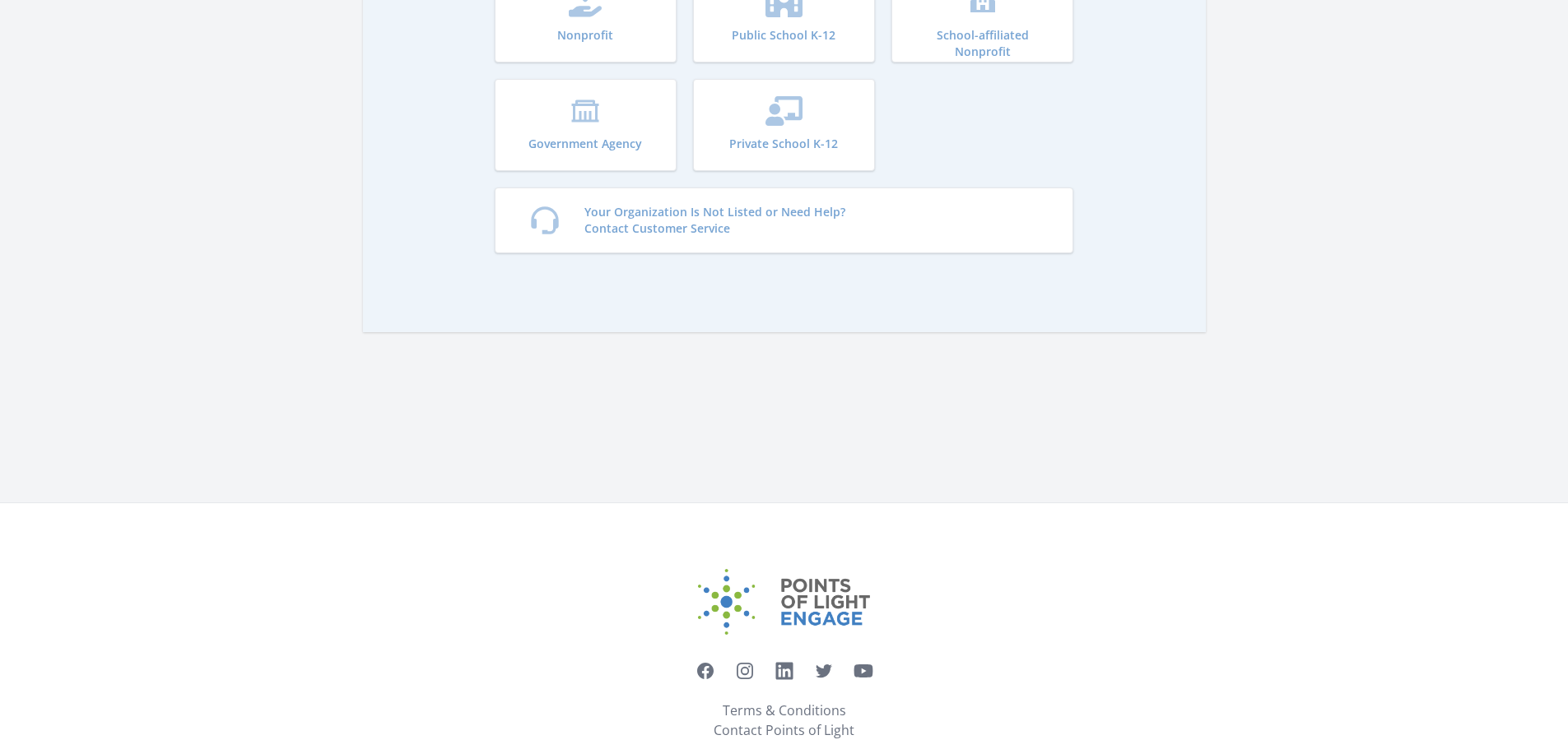
scroll to position [284, 0]
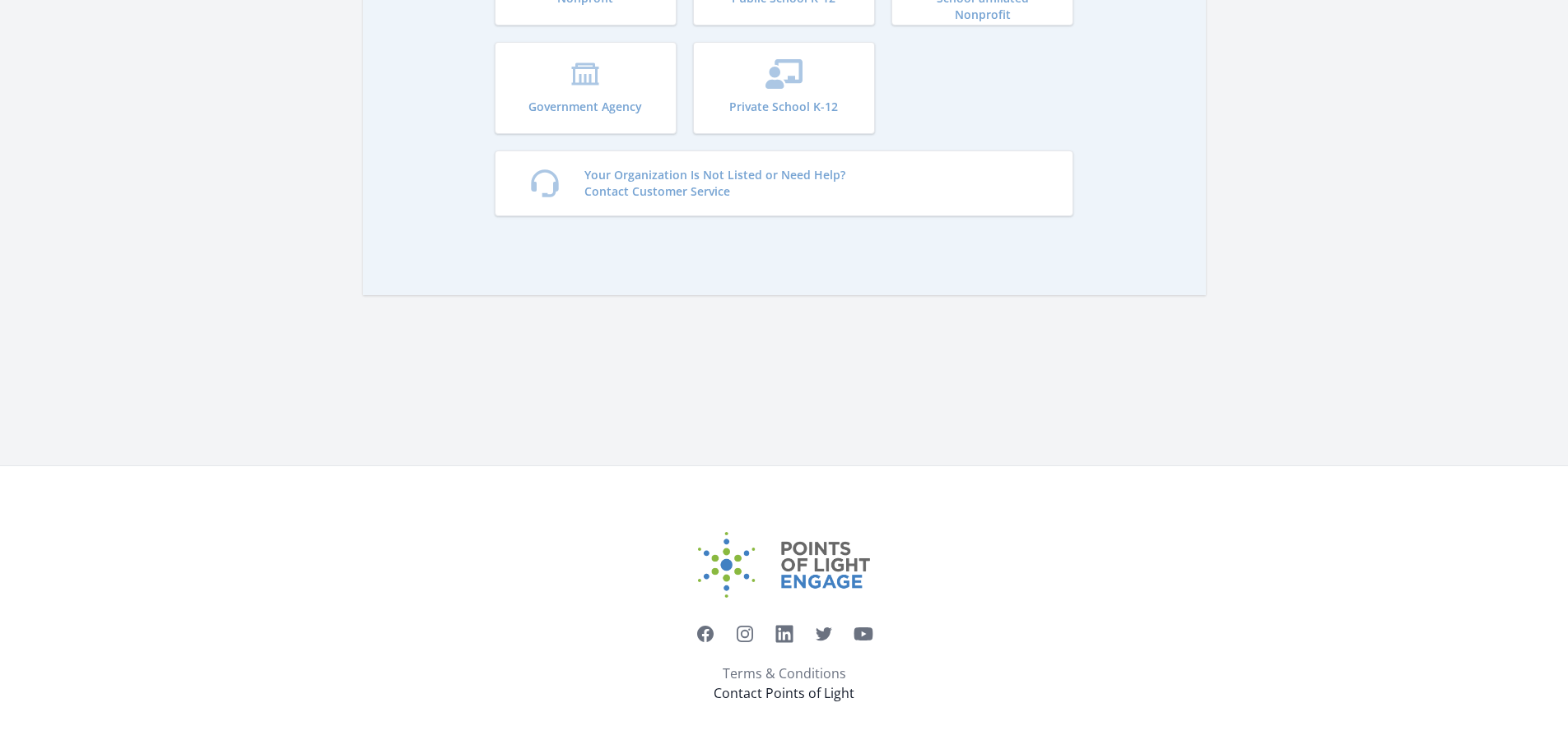
click at [791, 697] on link "Contact Points of Light" at bounding box center [784, 693] width 141 height 20
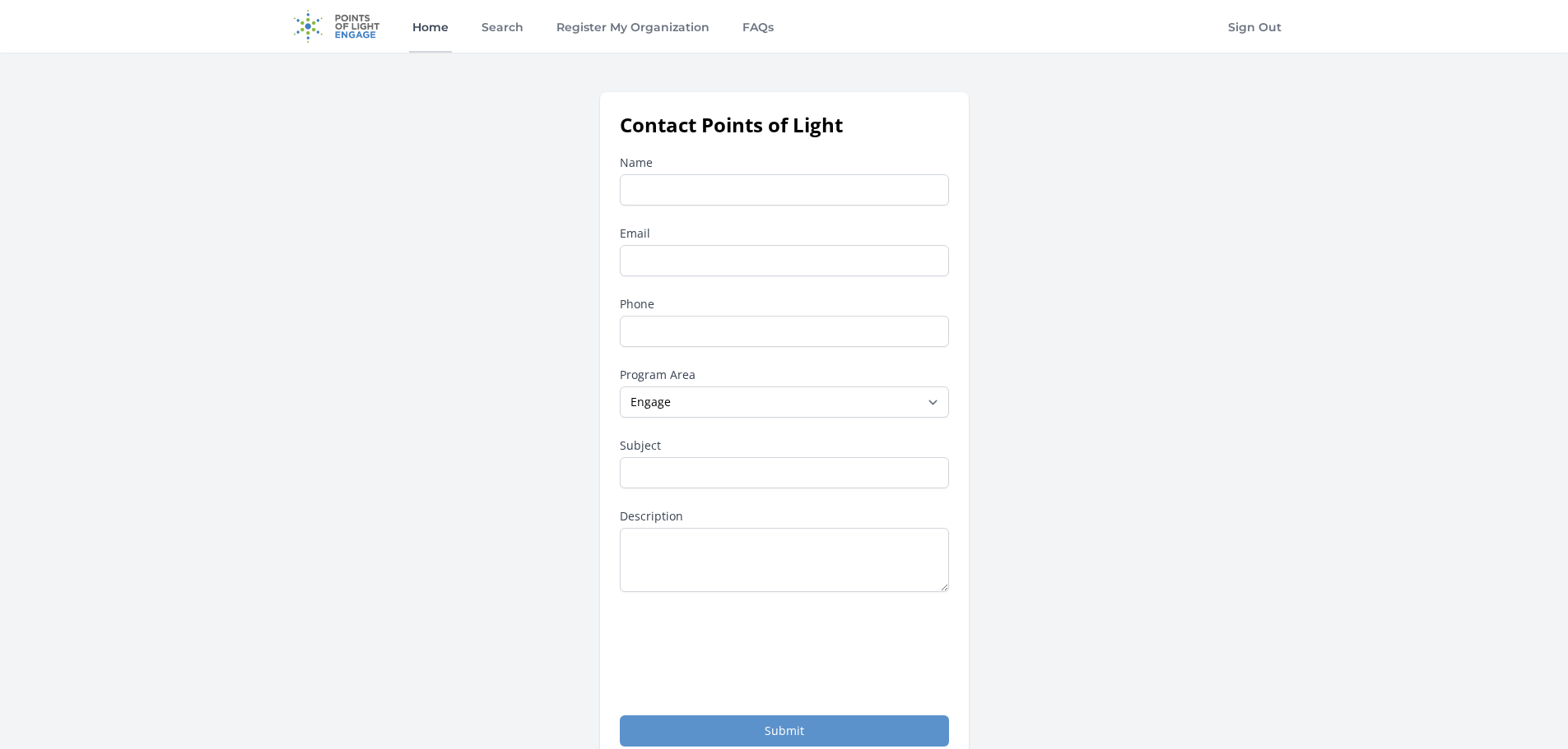
click at [433, 30] on link "Home" at bounding box center [431, 26] width 43 height 52
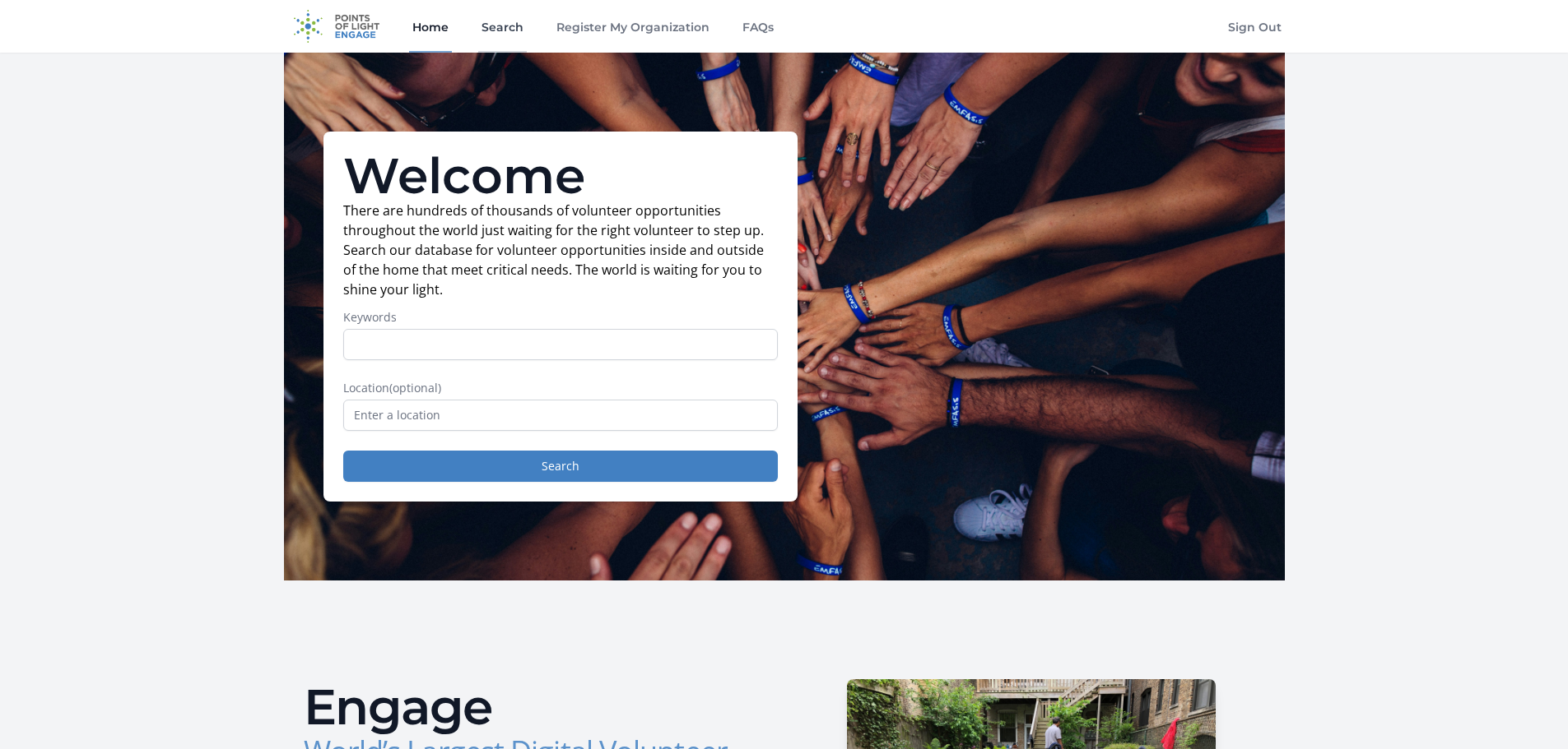
click at [493, 21] on link "Search" at bounding box center [503, 26] width 49 height 52
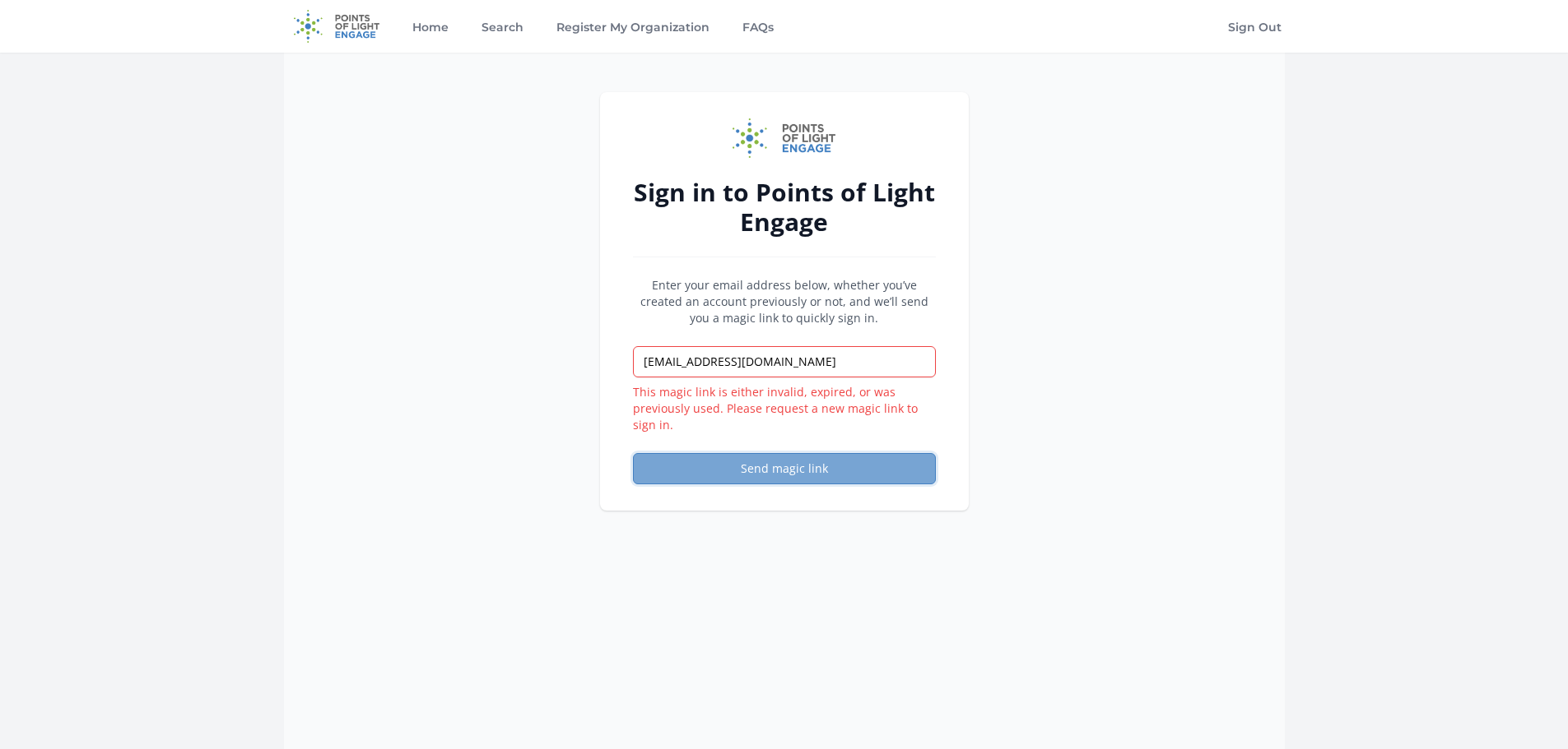
click at [801, 469] on button "Send magic link" at bounding box center [784, 468] width 303 height 31
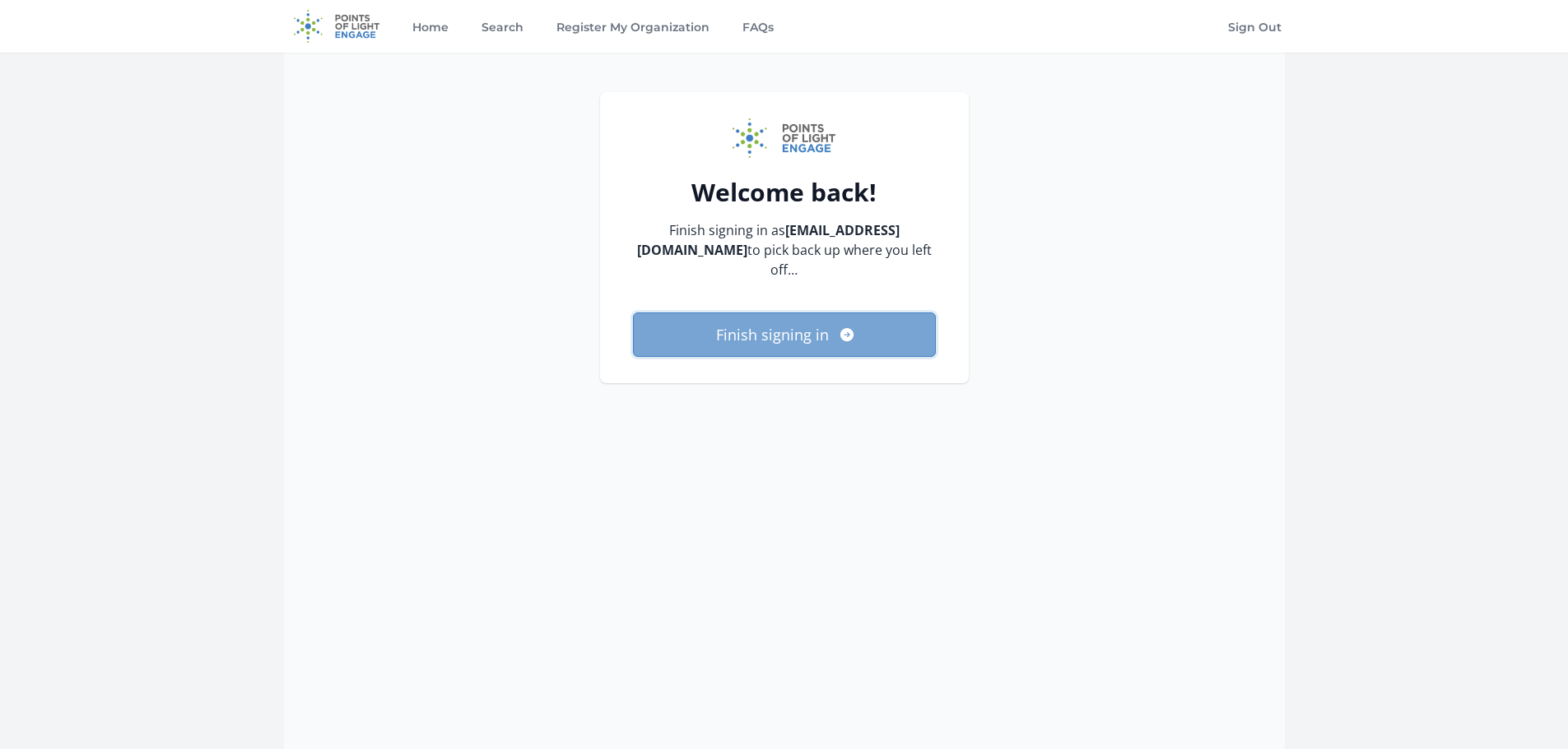
click at [755, 317] on button "Finish signing in" at bounding box center [784, 335] width 303 height 45
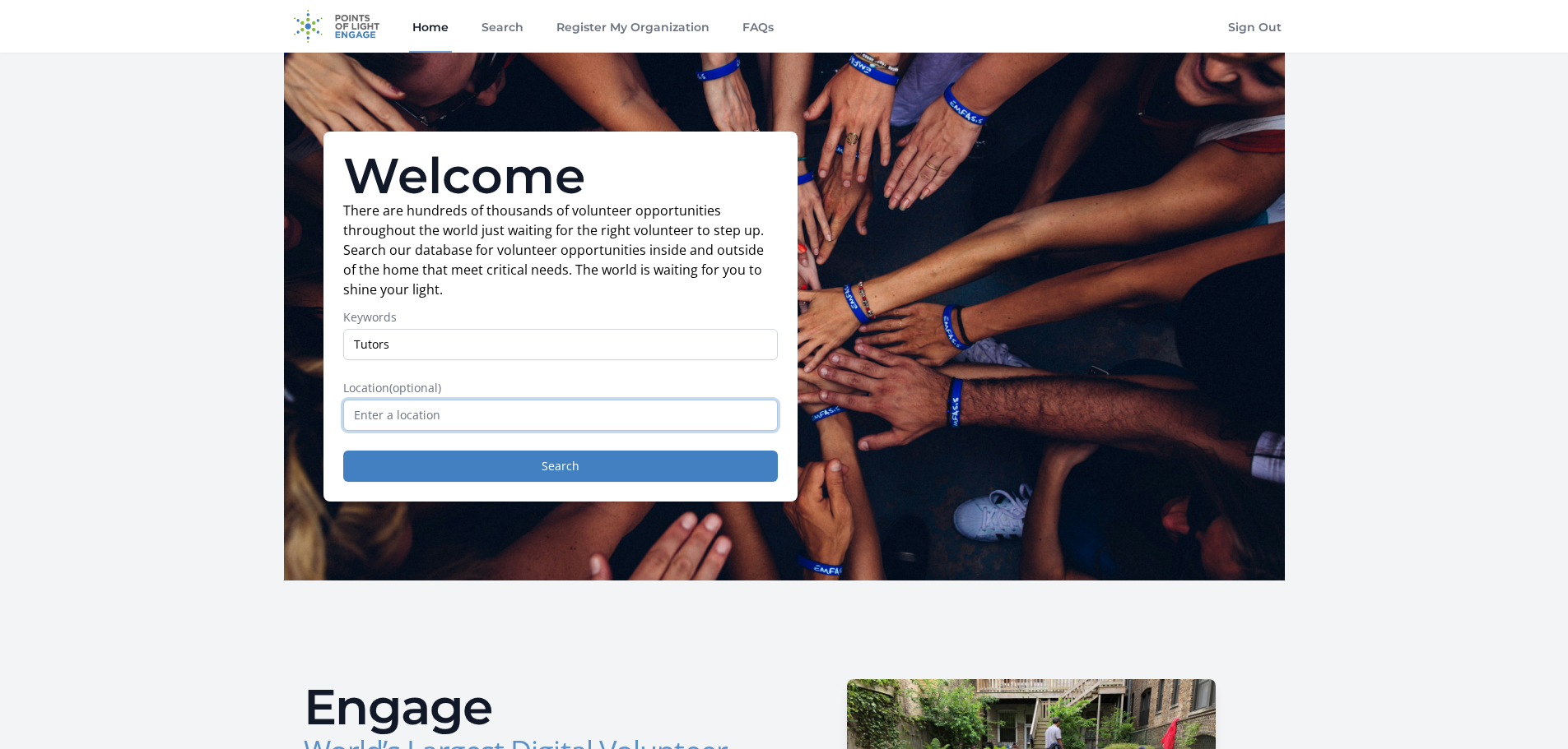
click at [502, 419] on input "text" at bounding box center [560, 415] width 435 height 31
drag, startPoint x: 532, startPoint y: 345, endPoint x: 563, endPoint y: 366, distance: 37.4
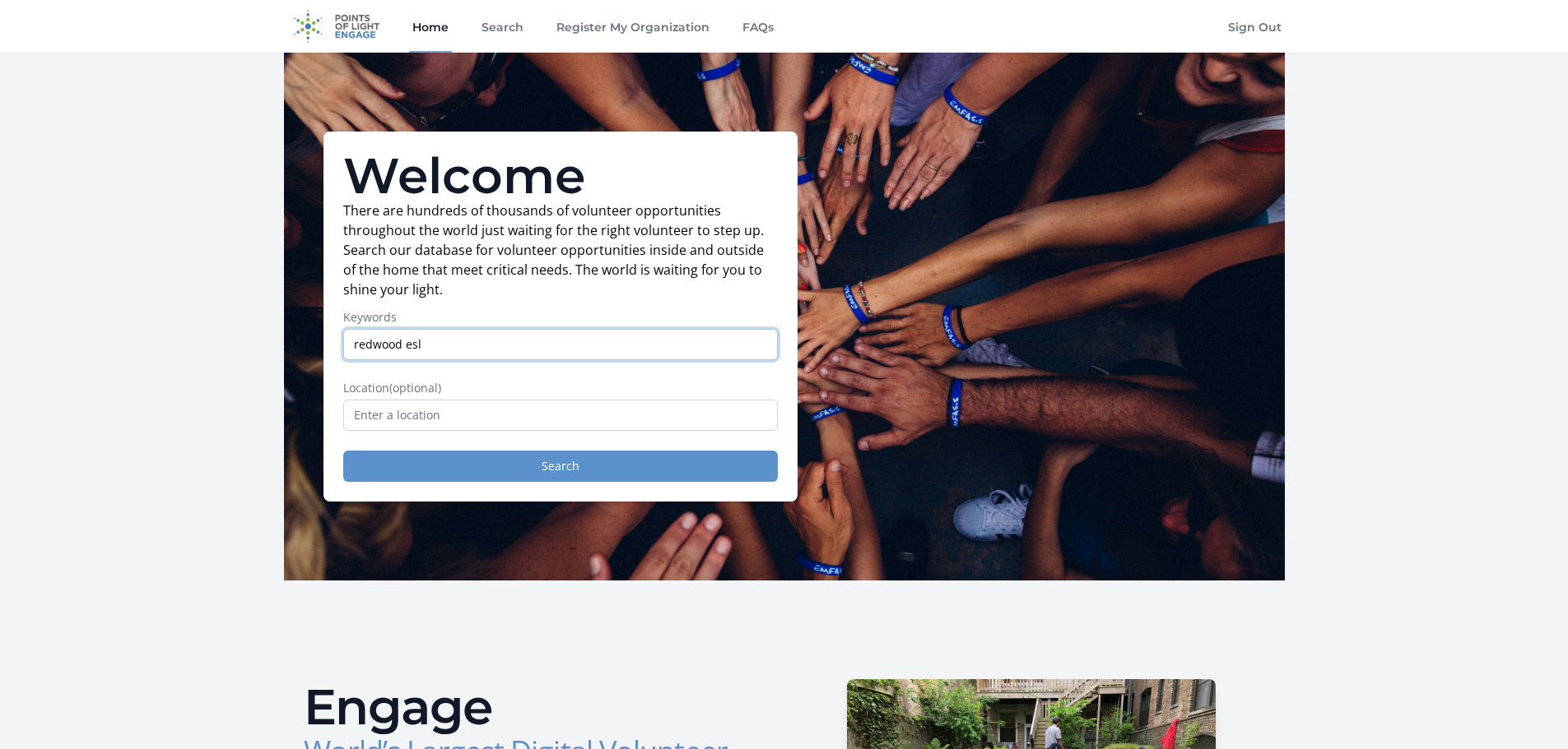
type input "redwood esl"
click at [635, 459] on button "Search" at bounding box center [560, 466] width 435 height 31
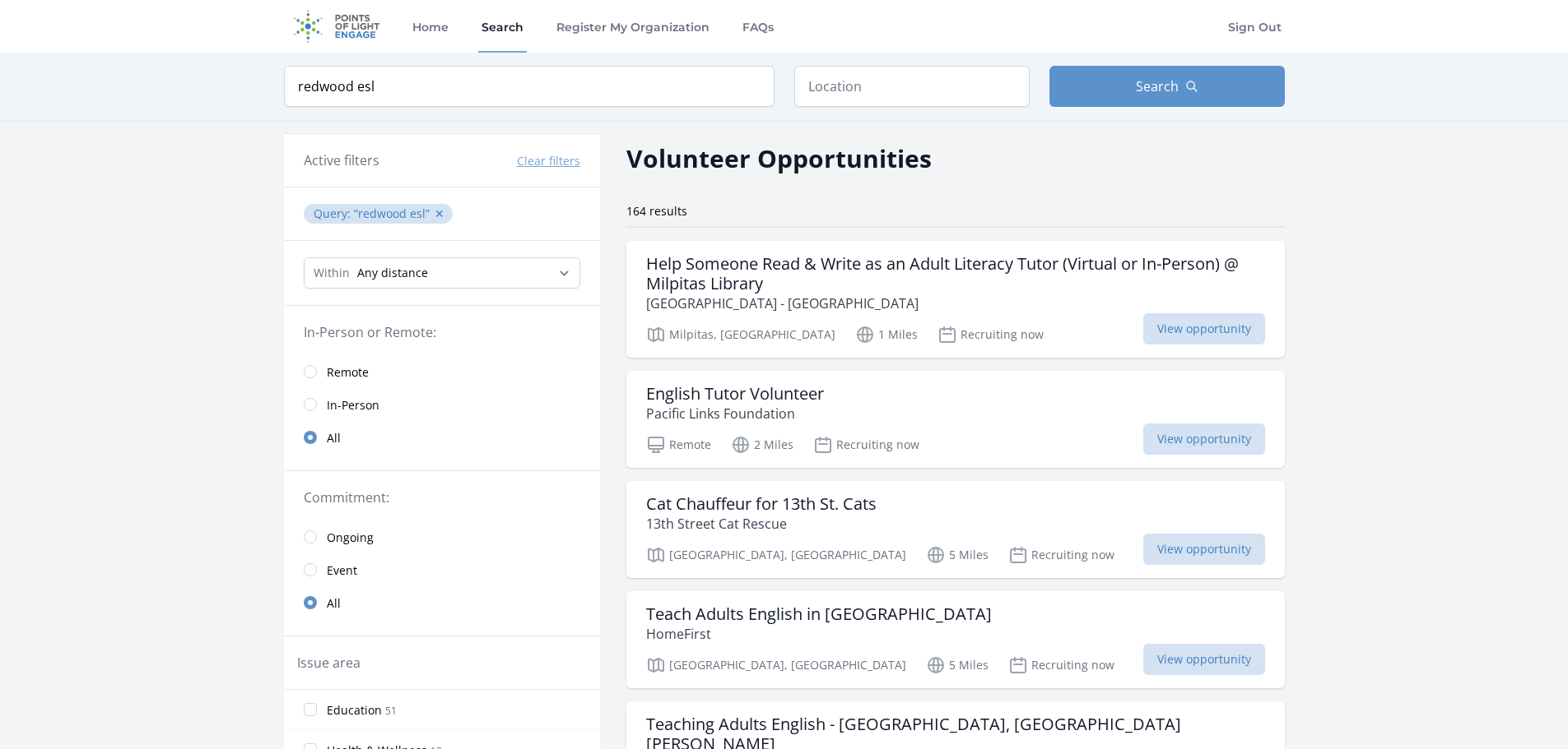
click at [535, 232] on div "Query : redwood esl ✕" at bounding box center [442, 214] width 316 height 53
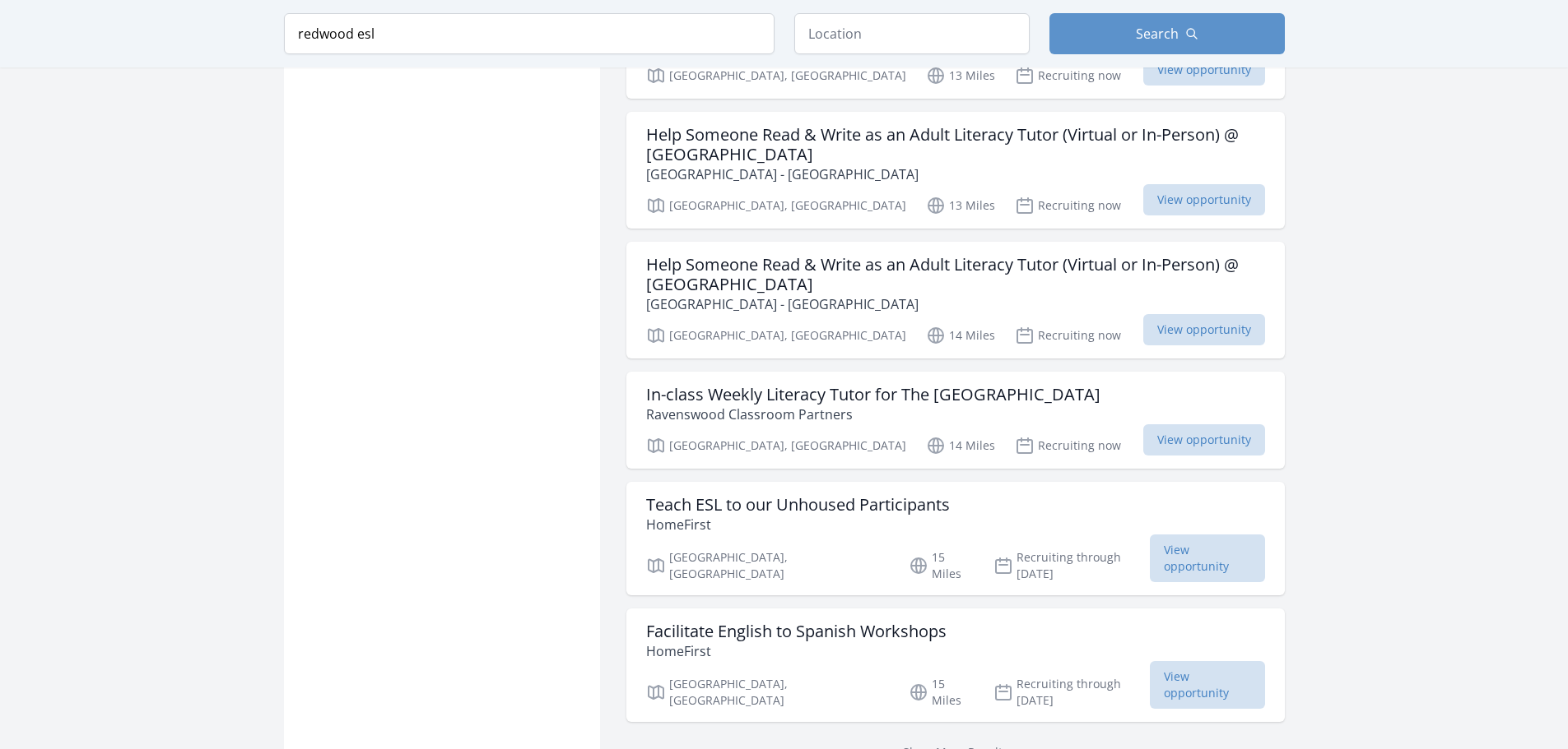
scroll to position [1974, 0]
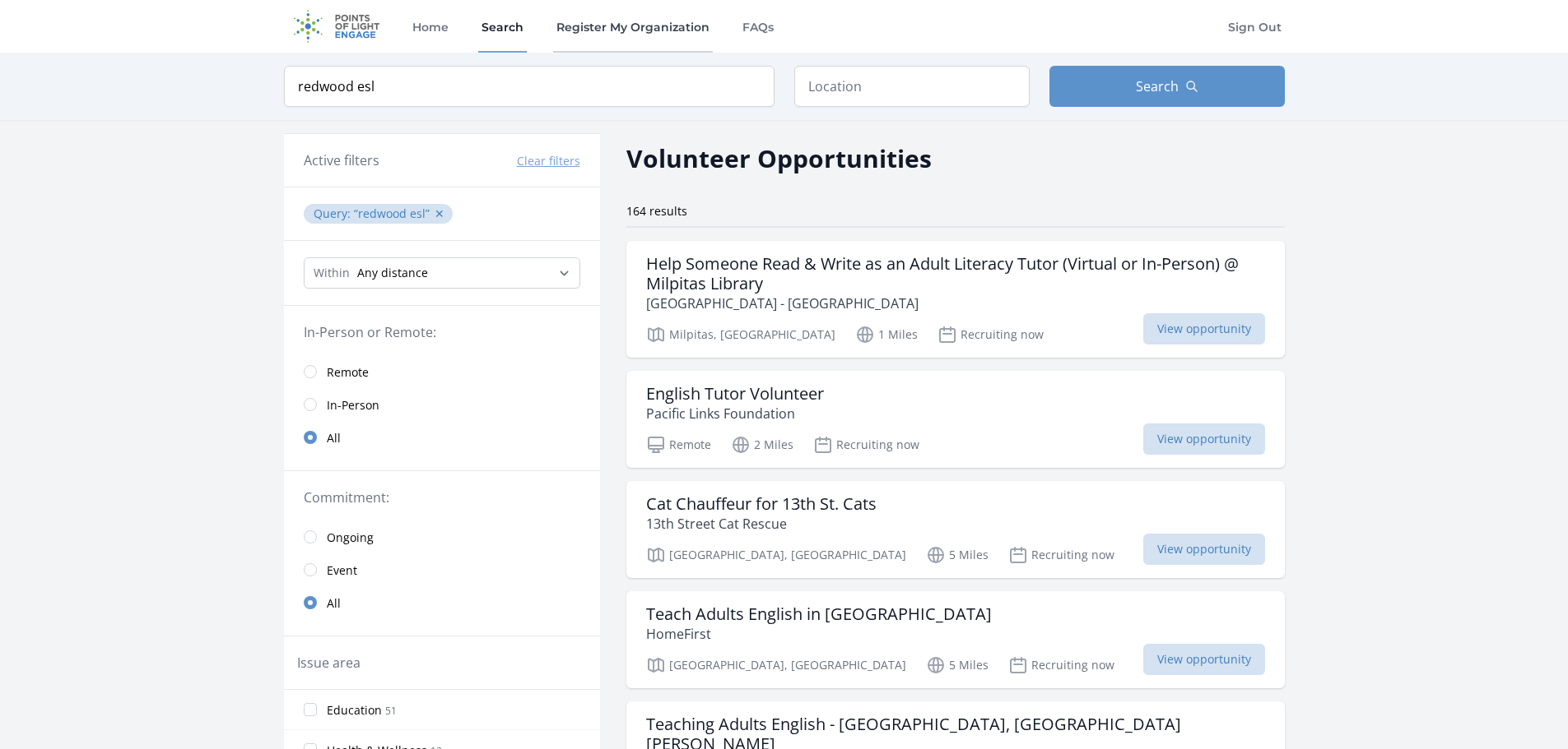
click at [618, 21] on link "Register My Organization" at bounding box center [633, 26] width 160 height 52
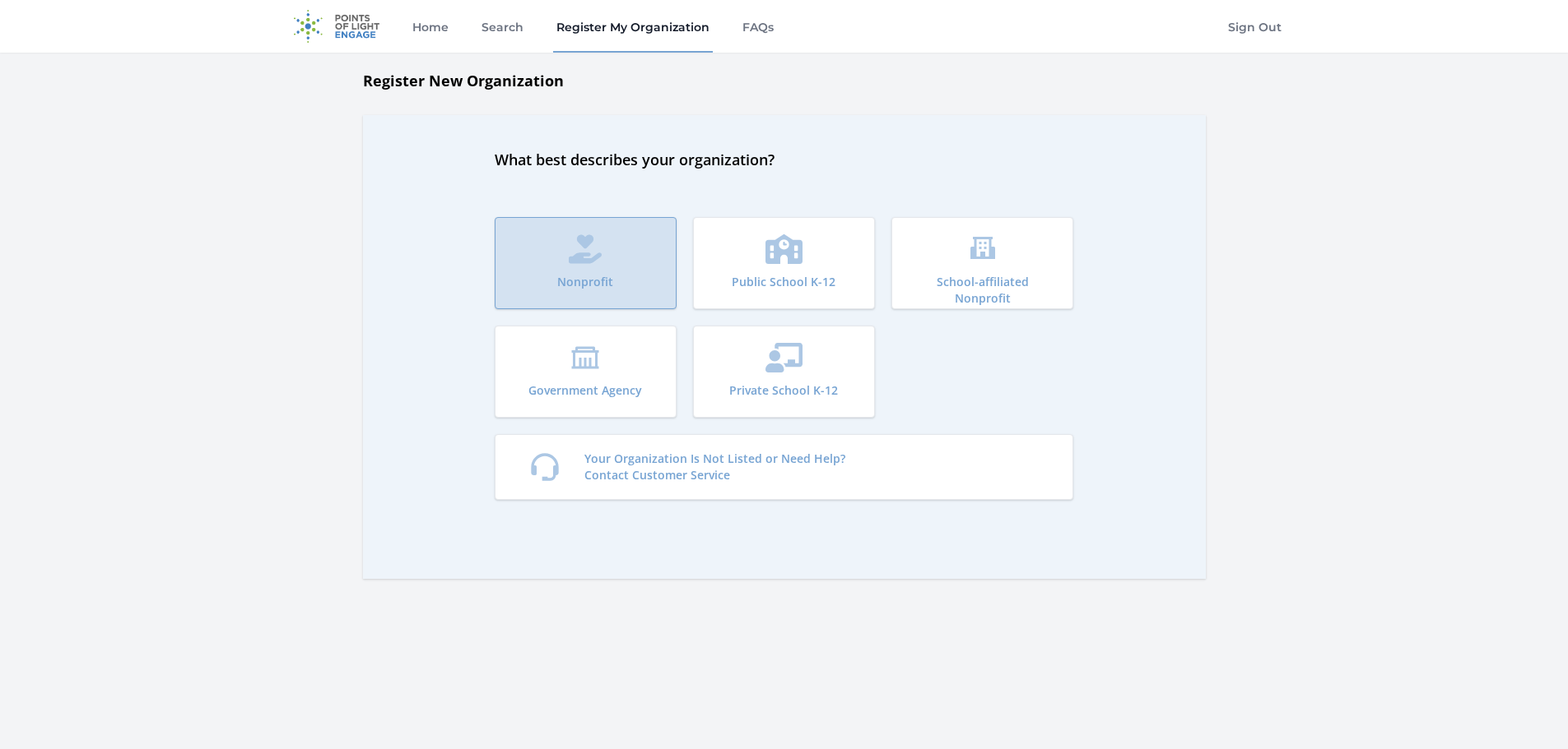
click at [587, 264] on button "Nonprofit" at bounding box center [585, 263] width 182 height 92
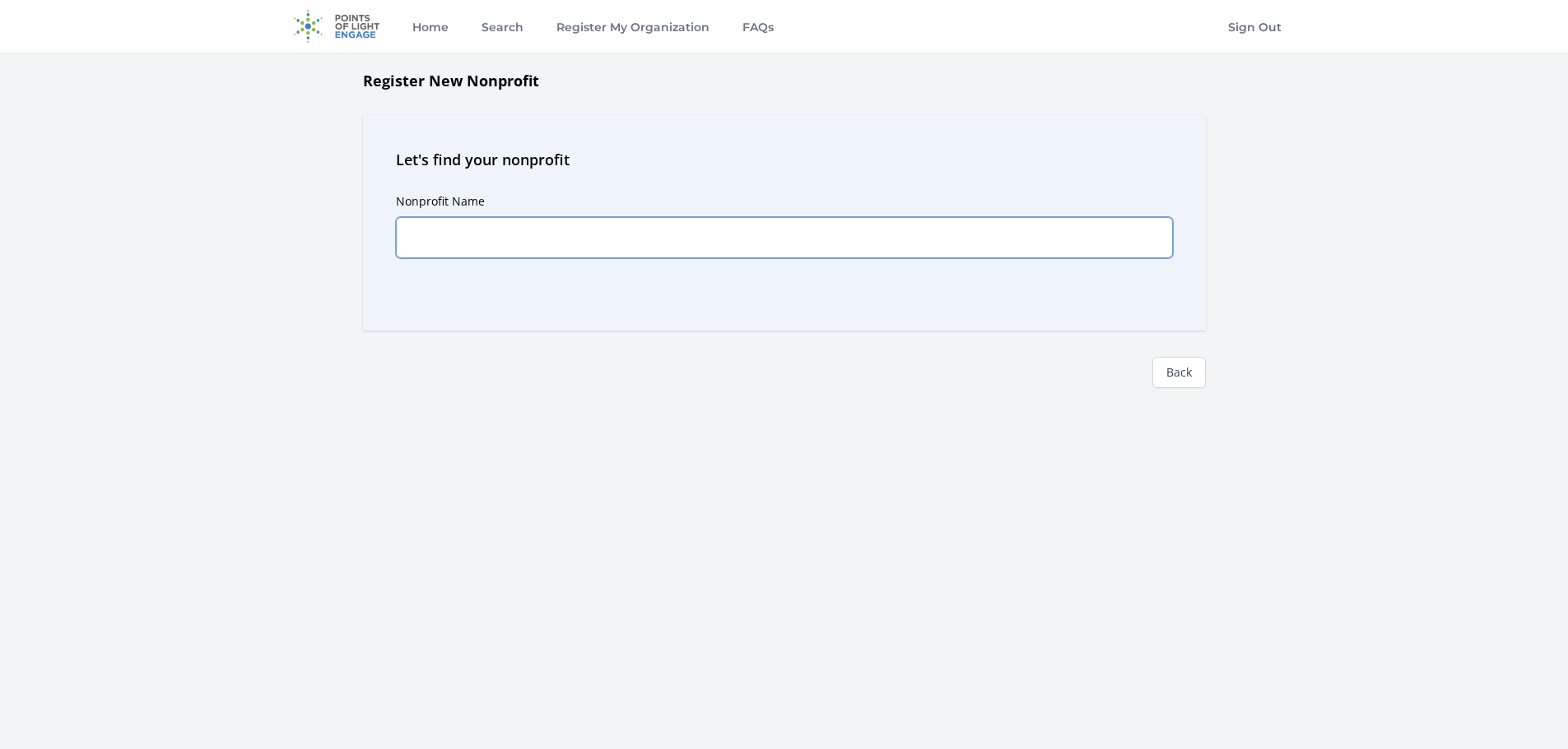
click at [596, 244] on input "Nonprofit Name" at bounding box center [784, 238] width 777 height 41
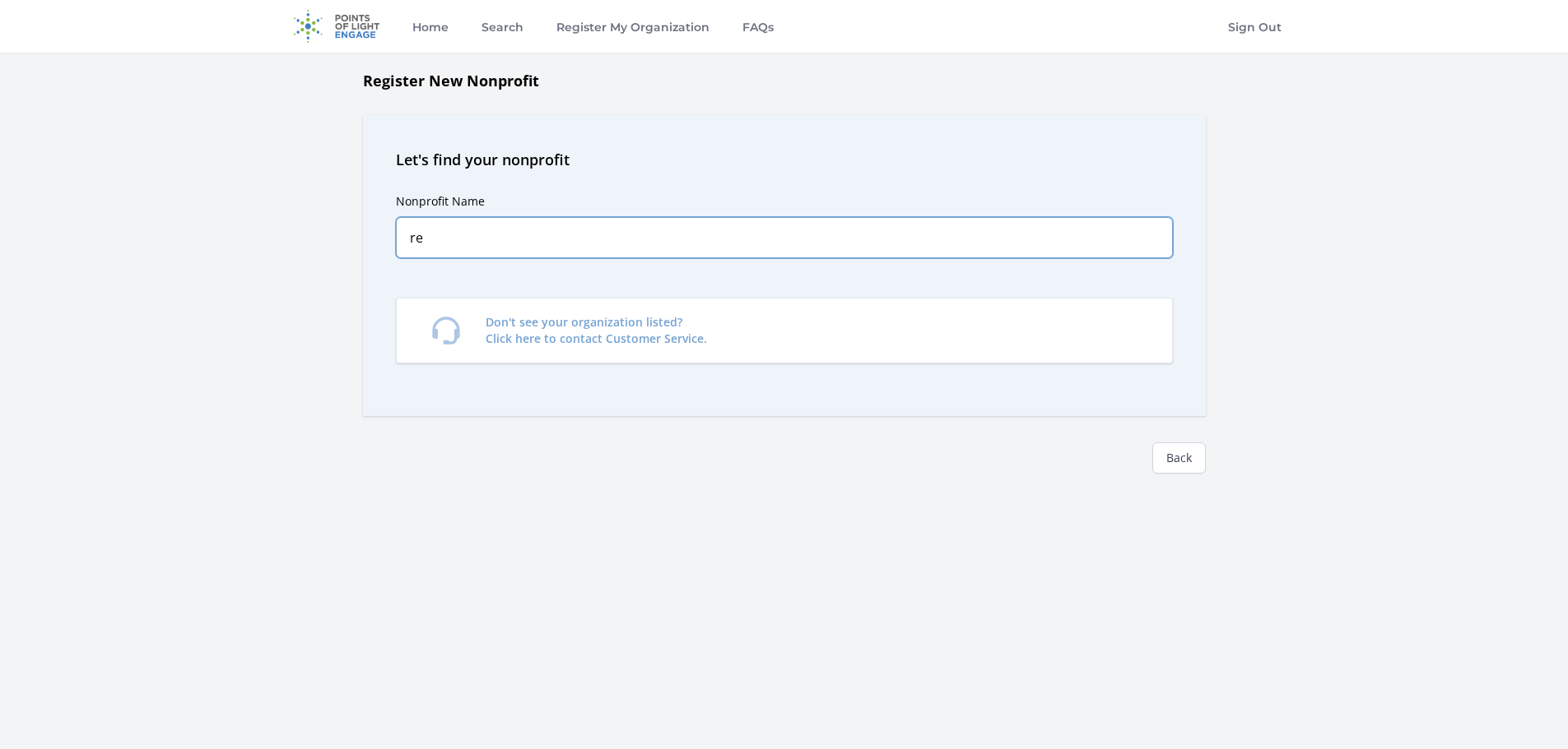
type input "r"
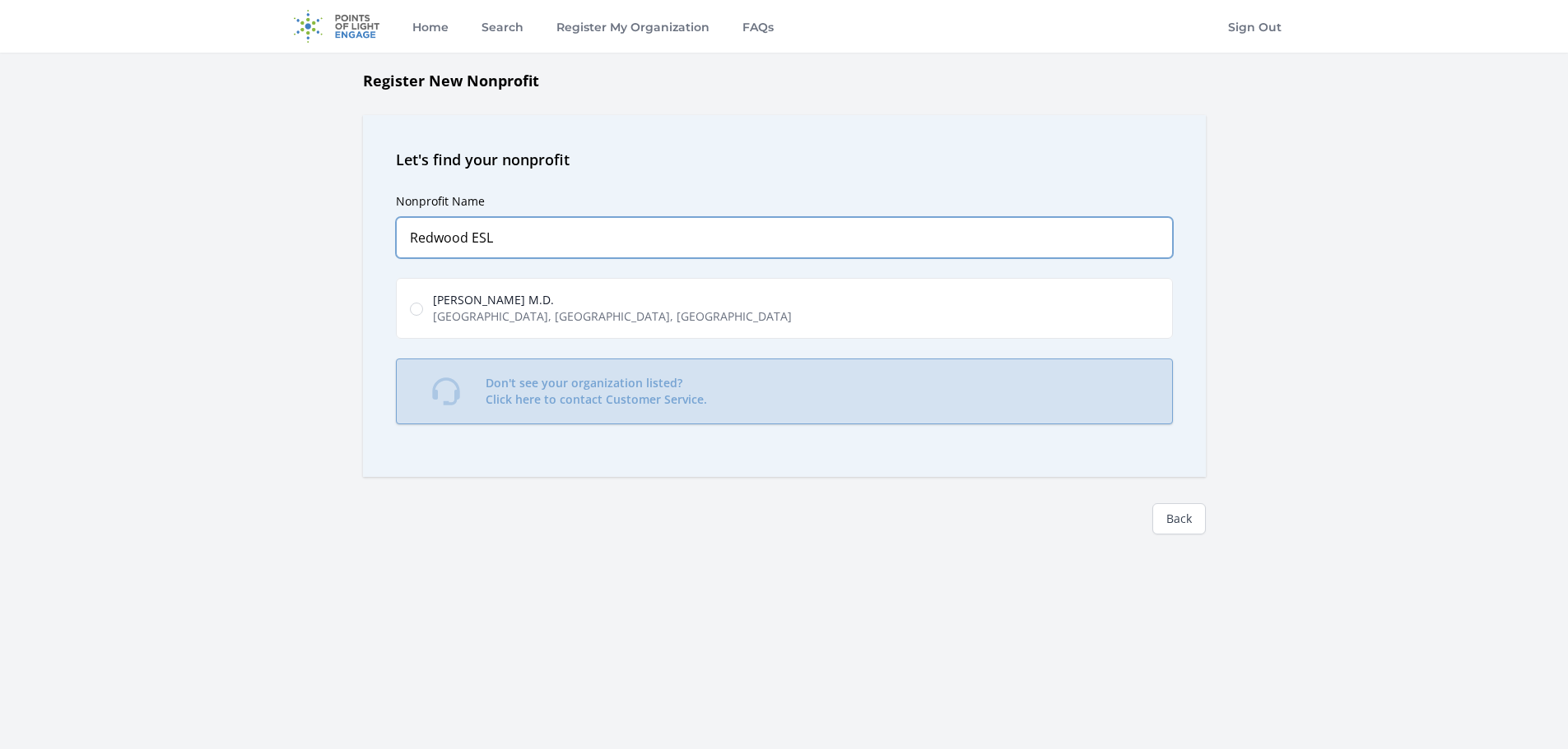
type input "Redwood ESL"
click at [610, 392] on p "Don't see your organization listed? Click here to contact Customer Service." at bounding box center [596, 391] width 221 height 33
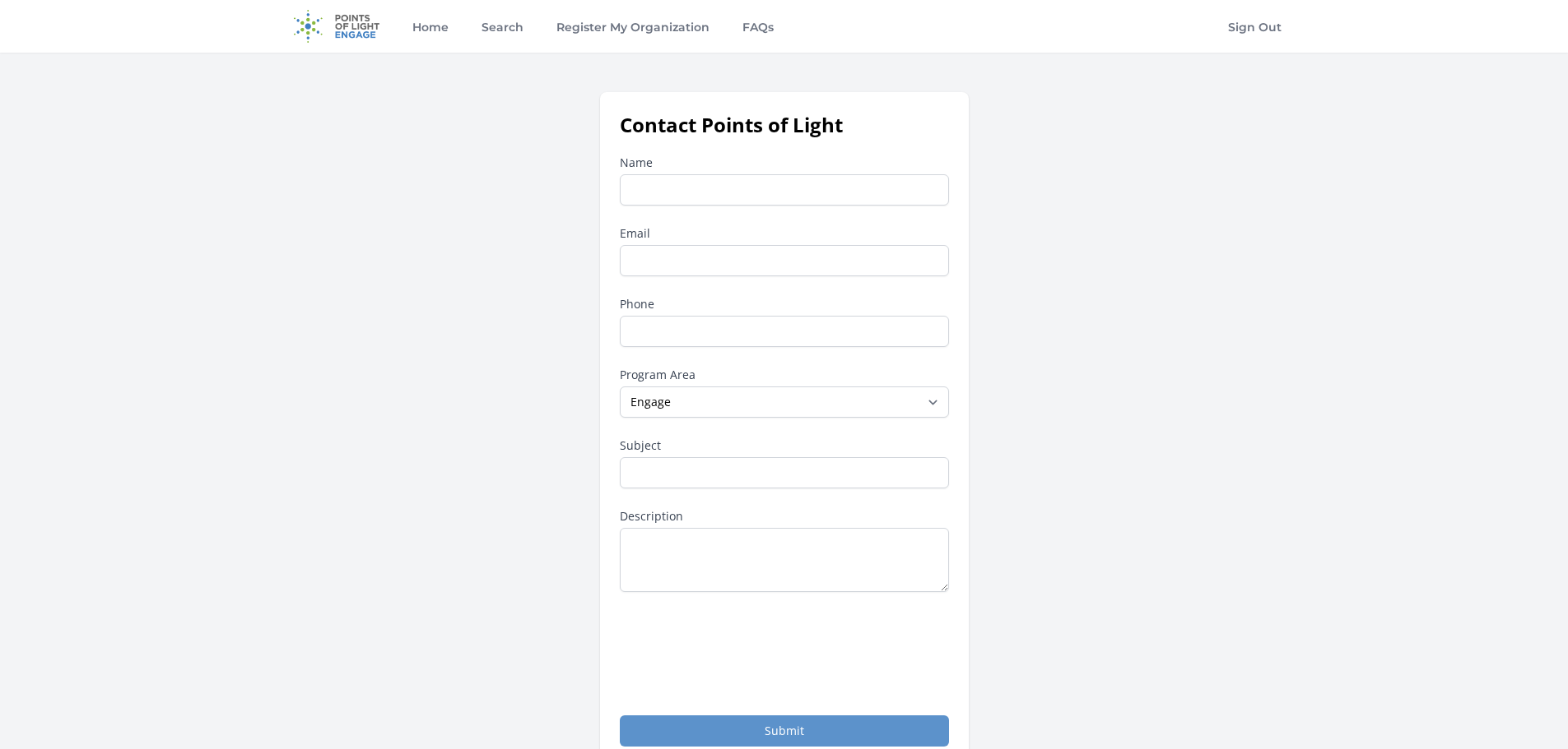
type input "r"
type input "Tess"
click at [1235, 308] on div "Contact Points of Light Name Tess Email Phone Program Area --None-- Daily Point…" at bounding box center [784, 430] width 1001 height 674
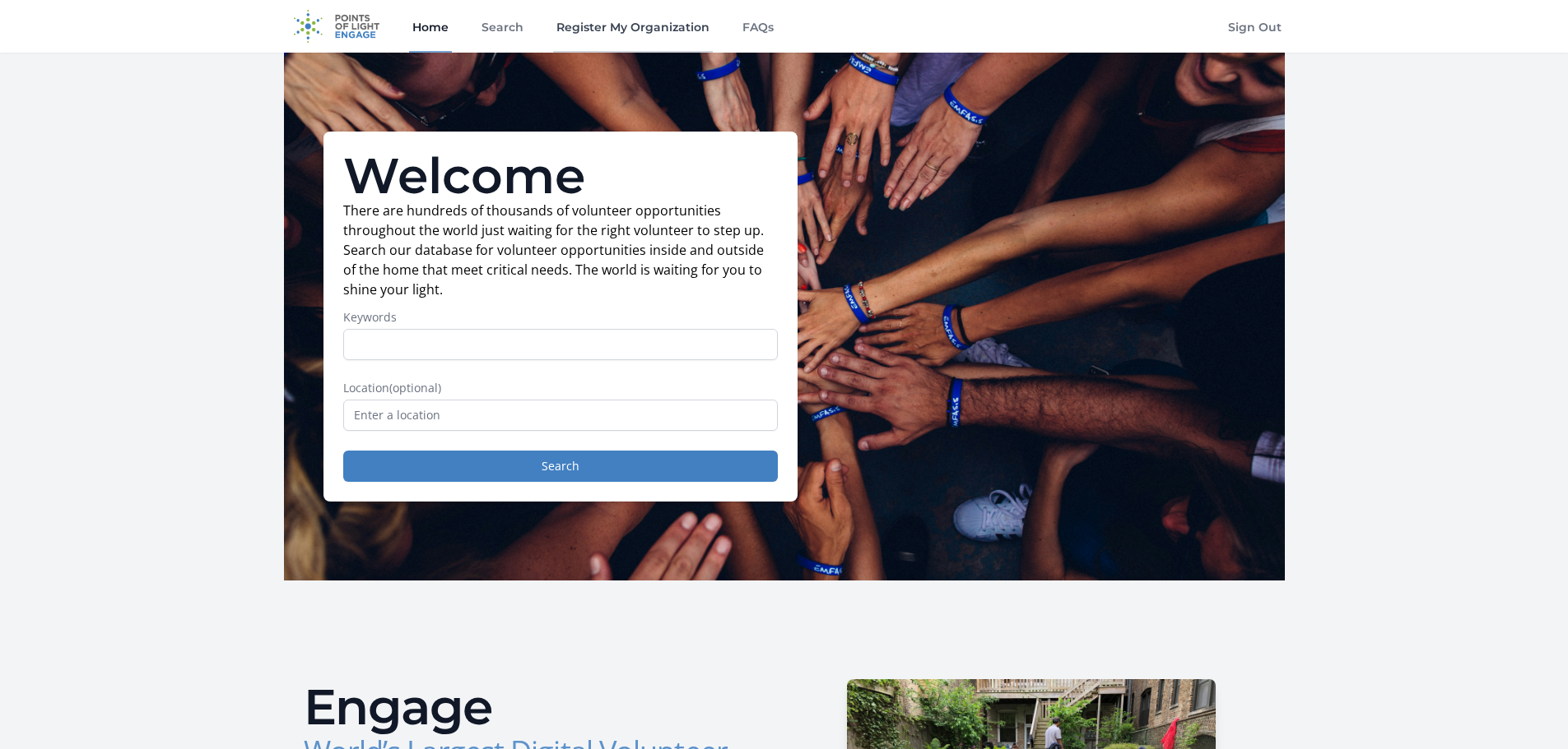
click at [646, 31] on link "Register My Organization" at bounding box center [633, 26] width 160 height 52
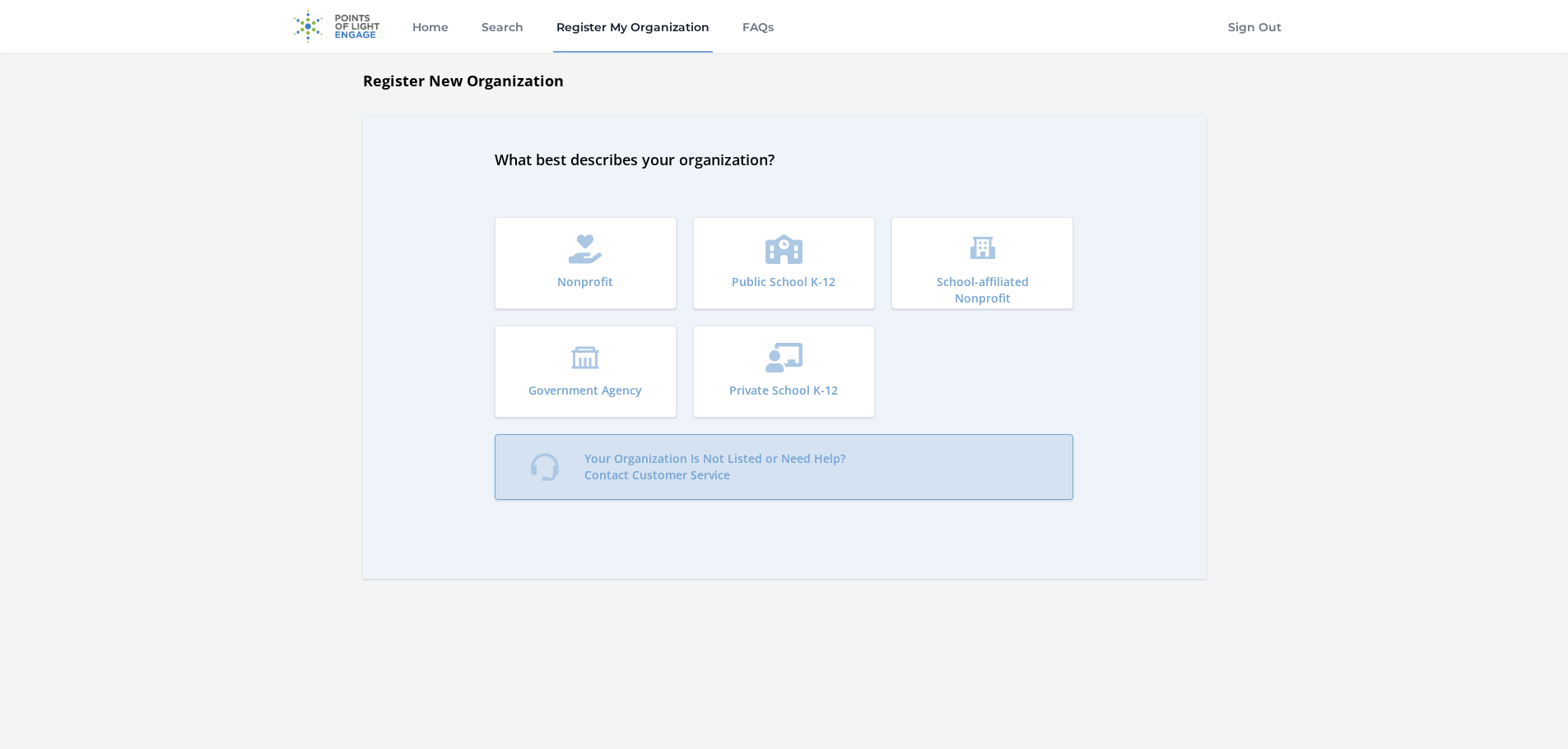
click at [695, 462] on p "Your Organization Is Not Listed or Need Help? Contact Customer Service" at bounding box center [714, 467] width 261 height 33
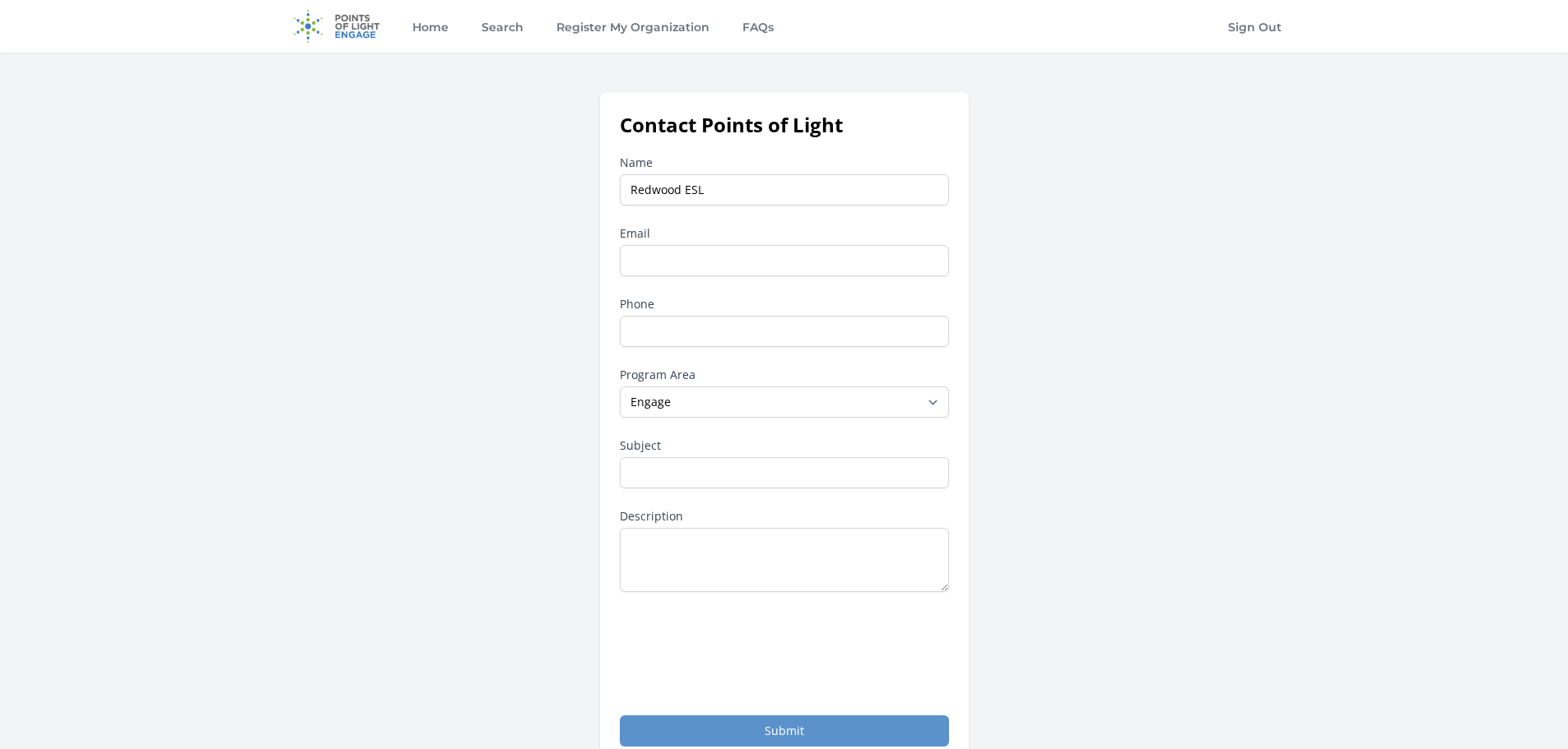
type input "Redwood ESL"
click at [698, 265] on input "Email" at bounding box center [784, 260] width 329 height 31
type input "T"
type input "[EMAIL_ADDRESS][DOMAIN_NAME]"
click at [739, 328] on input "Phone" at bounding box center [784, 331] width 329 height 31
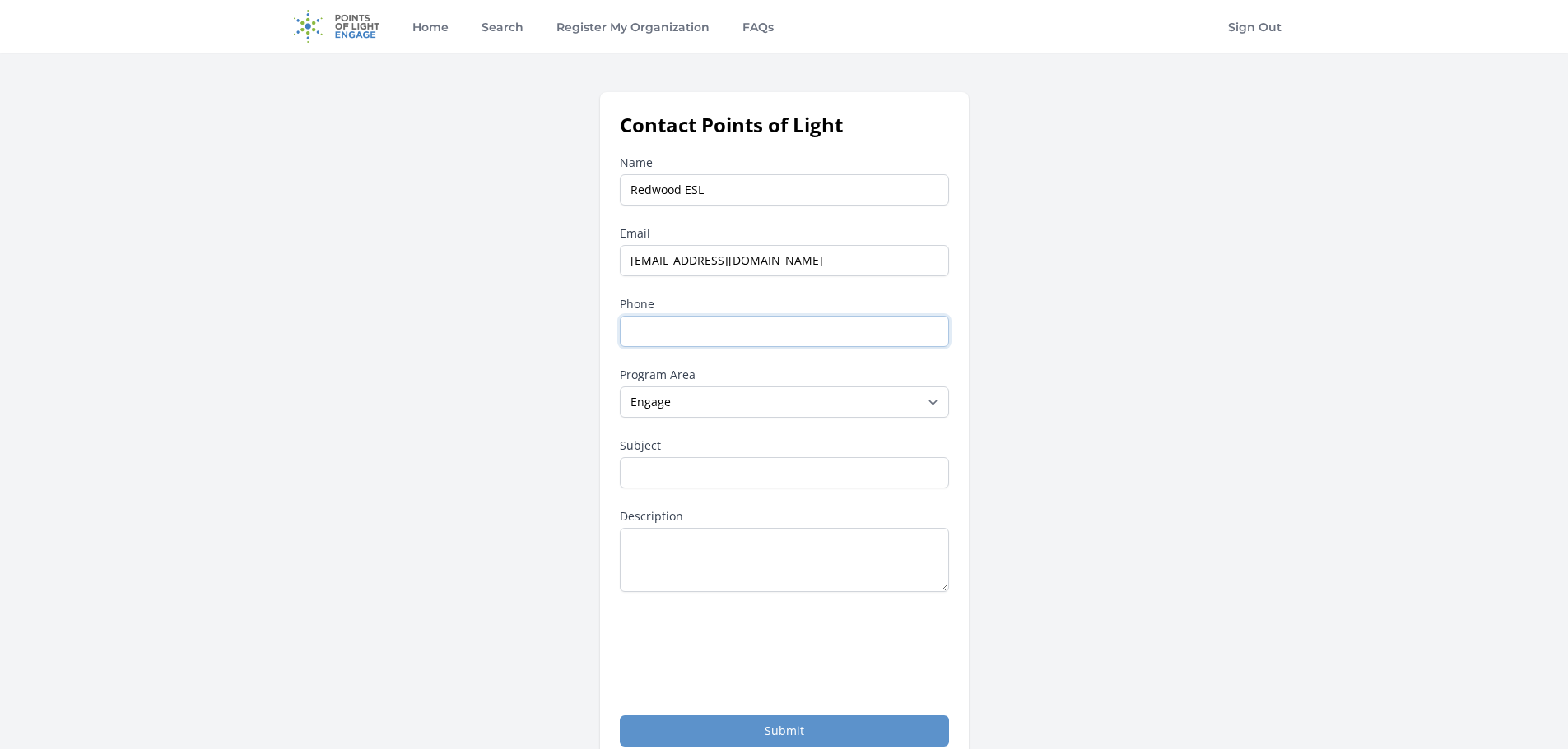
type input "4087122095"
click at [722, 481] on input "Subject" at bounding box center [784, 473] width 329 height 31
type input "Volunteer ESL Tutors Needed"
click at [713, 558] on textarea "Description" at bounding box center [784, 559] width 329 height 64
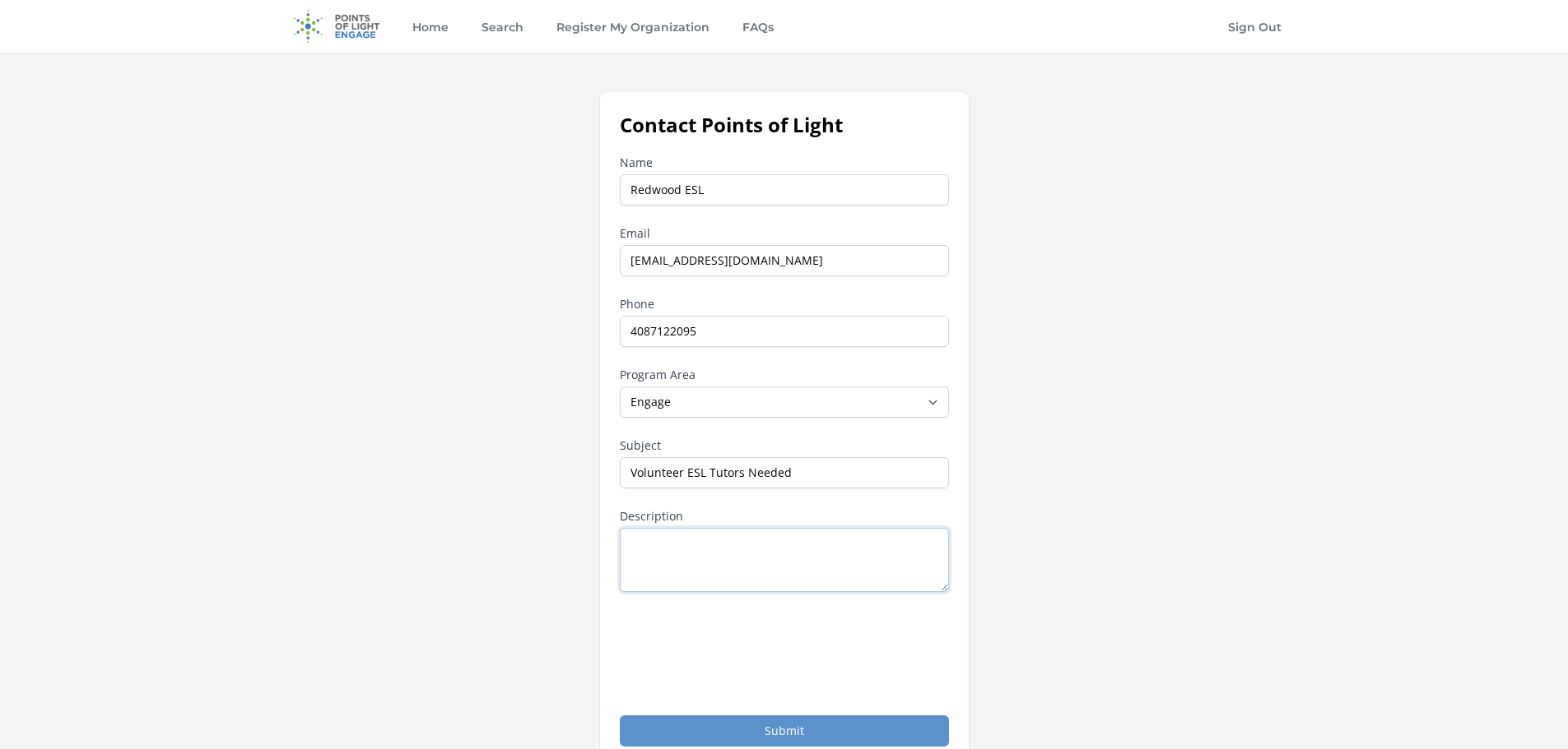
click at [697, 558] on textarea "Description" at bounding box center [784, 559] width 329 height 64
click at [672, 550] on textarea "Description" at bounding box center [784, 559] width 329 height 64
paste textarea "Help immigrants improve their English skills and gain confidence in their new c…"
click at [628, 542] on textarea "Help immigrants improve their English skills and gain confidence in their new c…" at bounding box center [784, 559] width 329 height 64
type textarea "Volunteer Tutors will Help immigrants improve their English skills and gain con…"
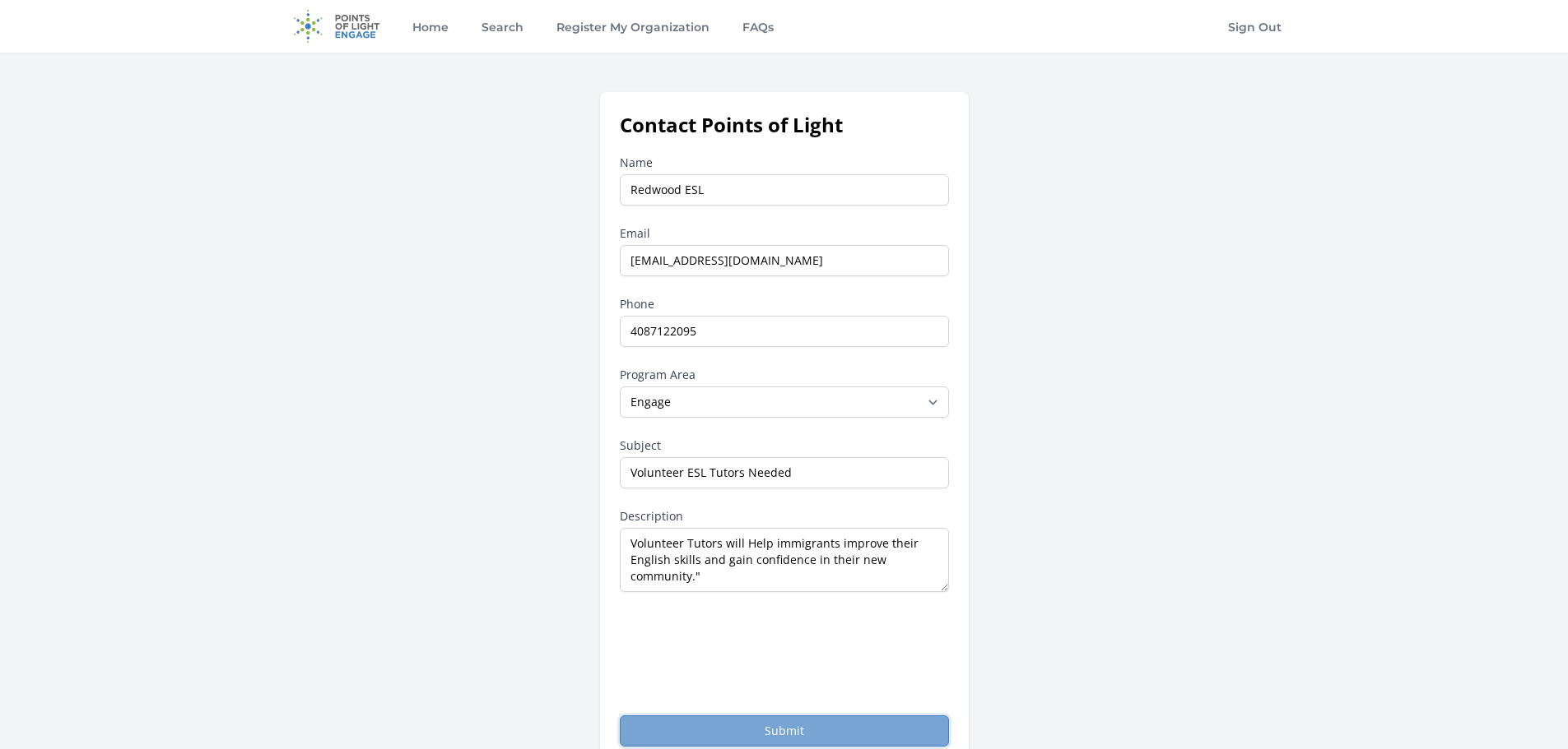
click at [757, 728] on button "Submit" at bounding box center [784, 730] width 329 height 31
